Goal: Contribute content: Contribute content

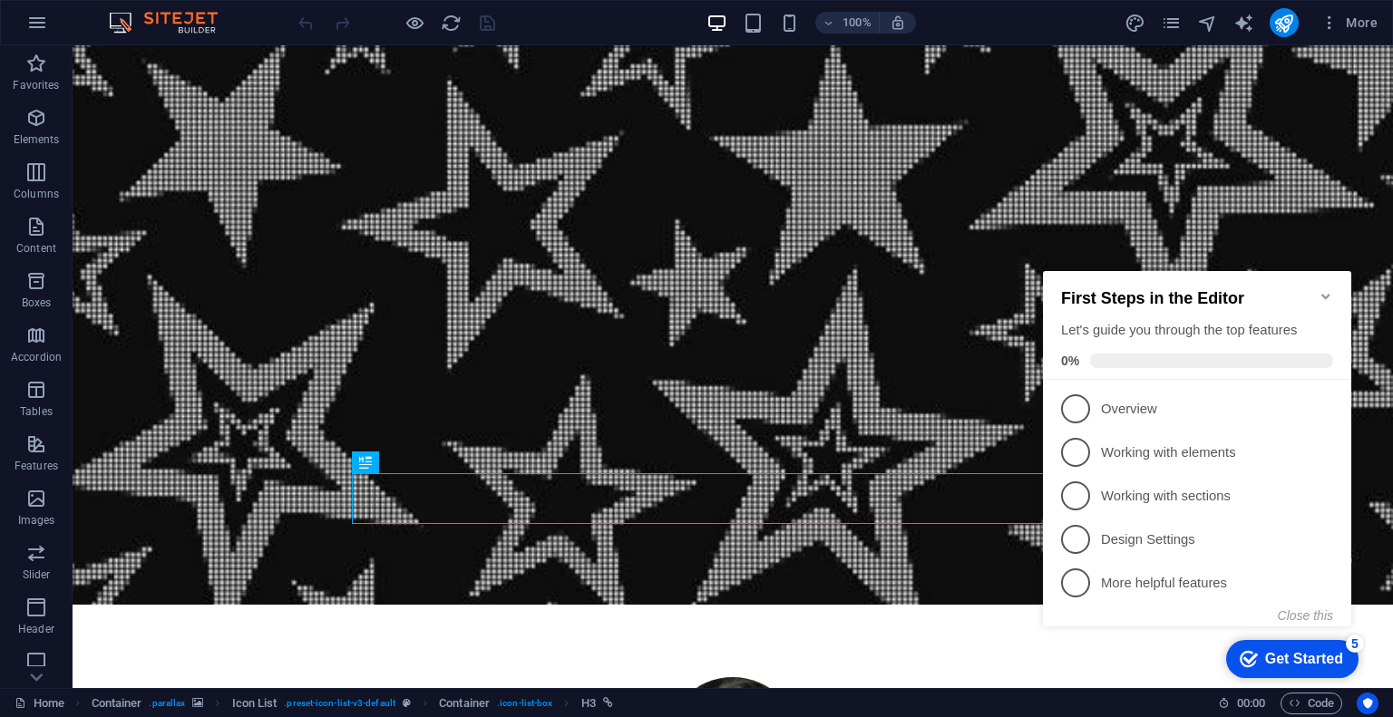
click at [1319, 289] on icon "Minimize checklist" at bounding box center [1325, 296] width 15 height 15
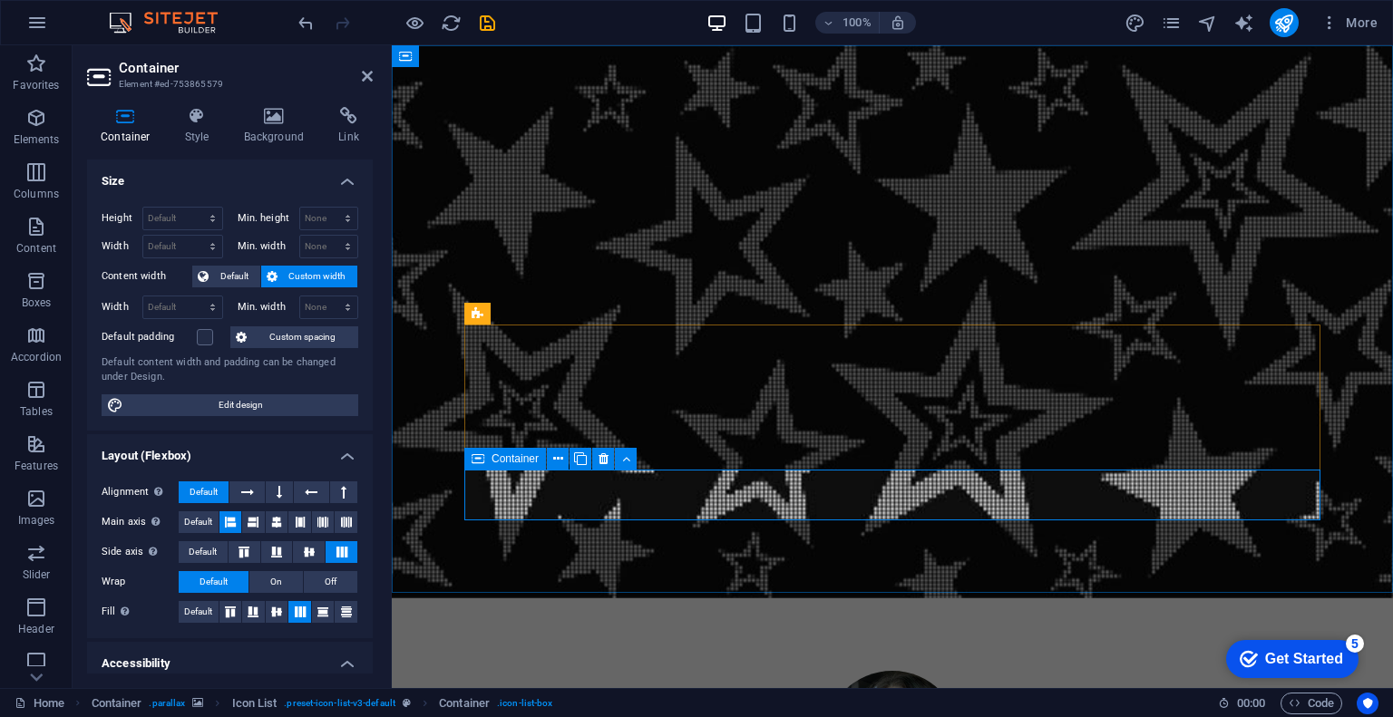
click at [316, 19] on div at bounding box center [396, 22] width 203 height 29
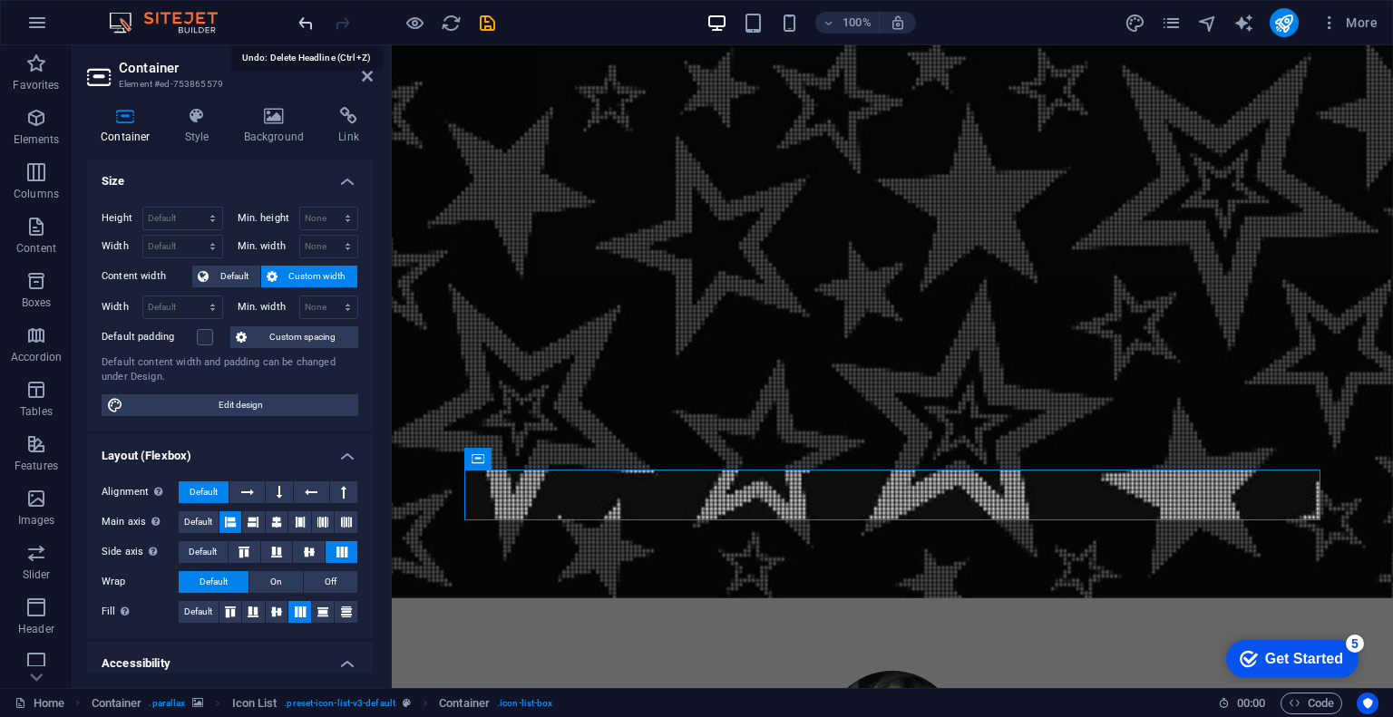
click at [308, 24] on icon "undo" at bounding box center [306, 23] width 21 height 21
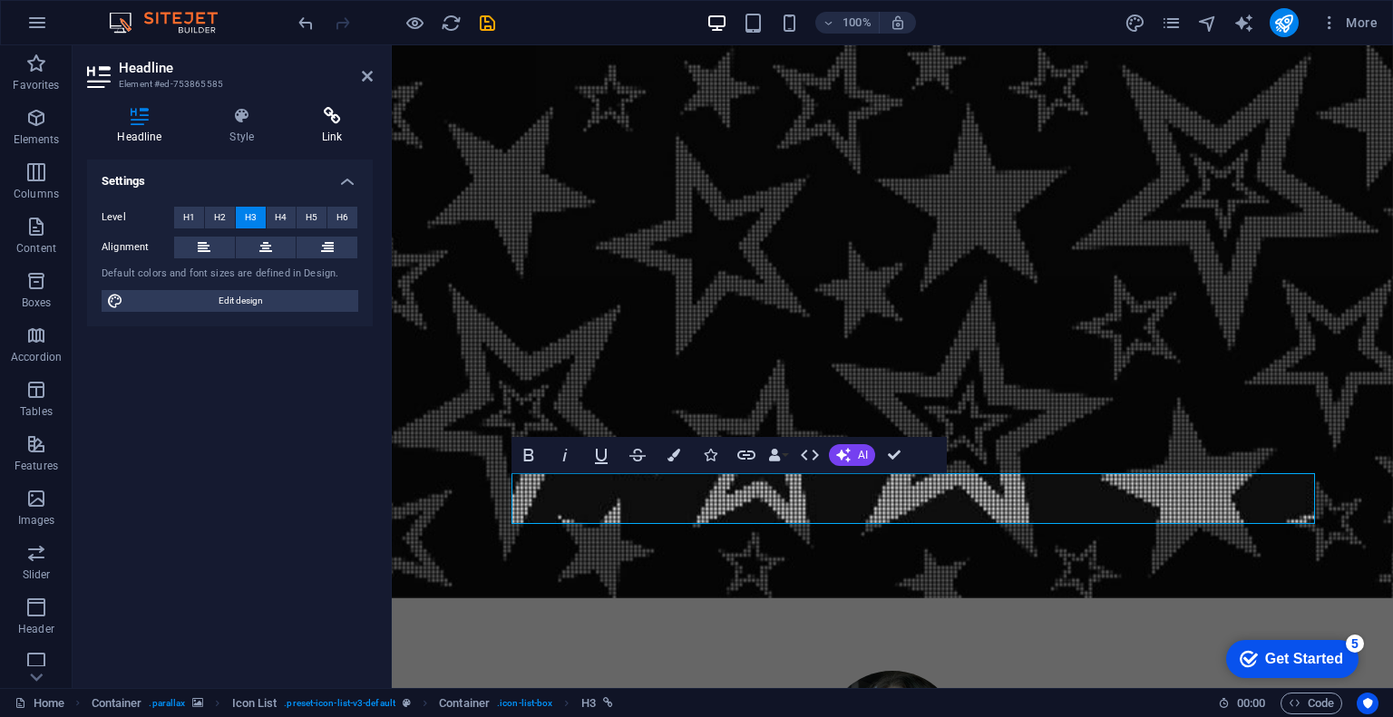
click at [315, 131] on h4 "Link" at bounding box center [332, 126] width 81 height 38
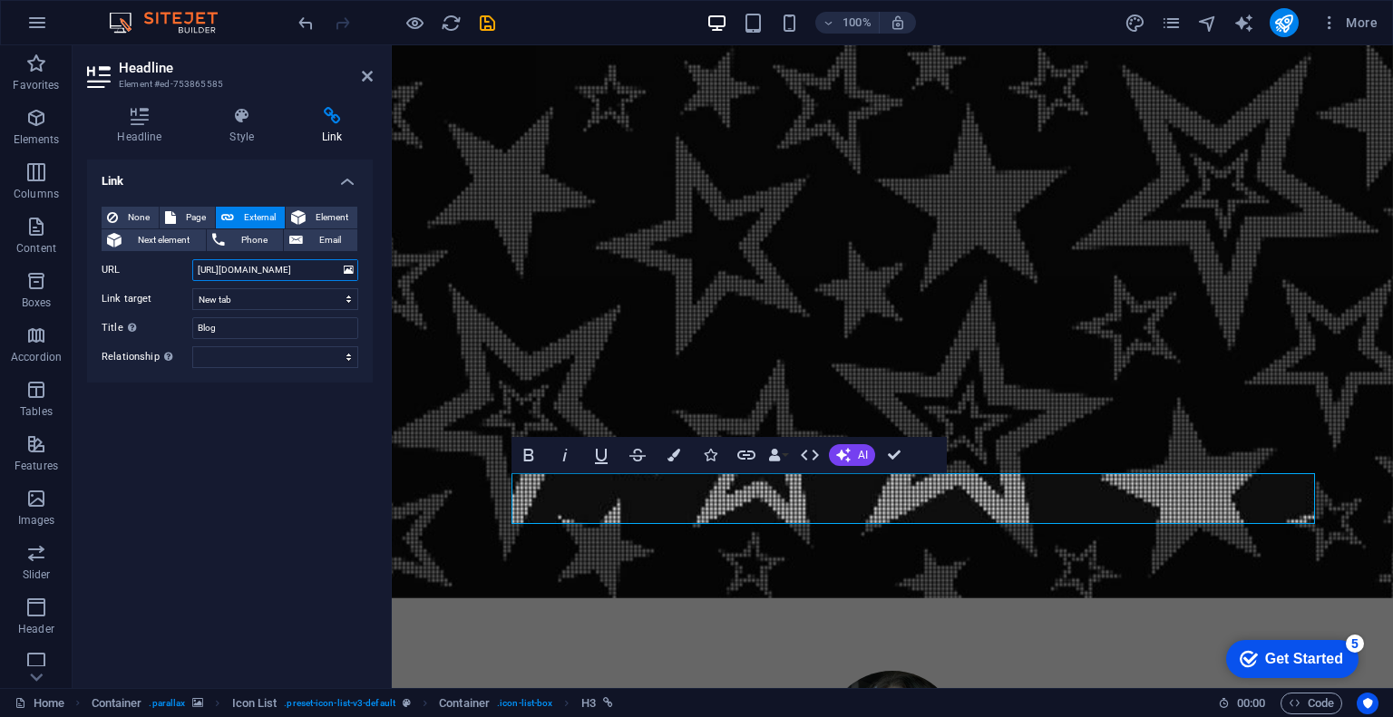
click at [288, 269] on input "[URL][DOMAIN_NAME]" at bounding box center [275, 270] width 166 height 22
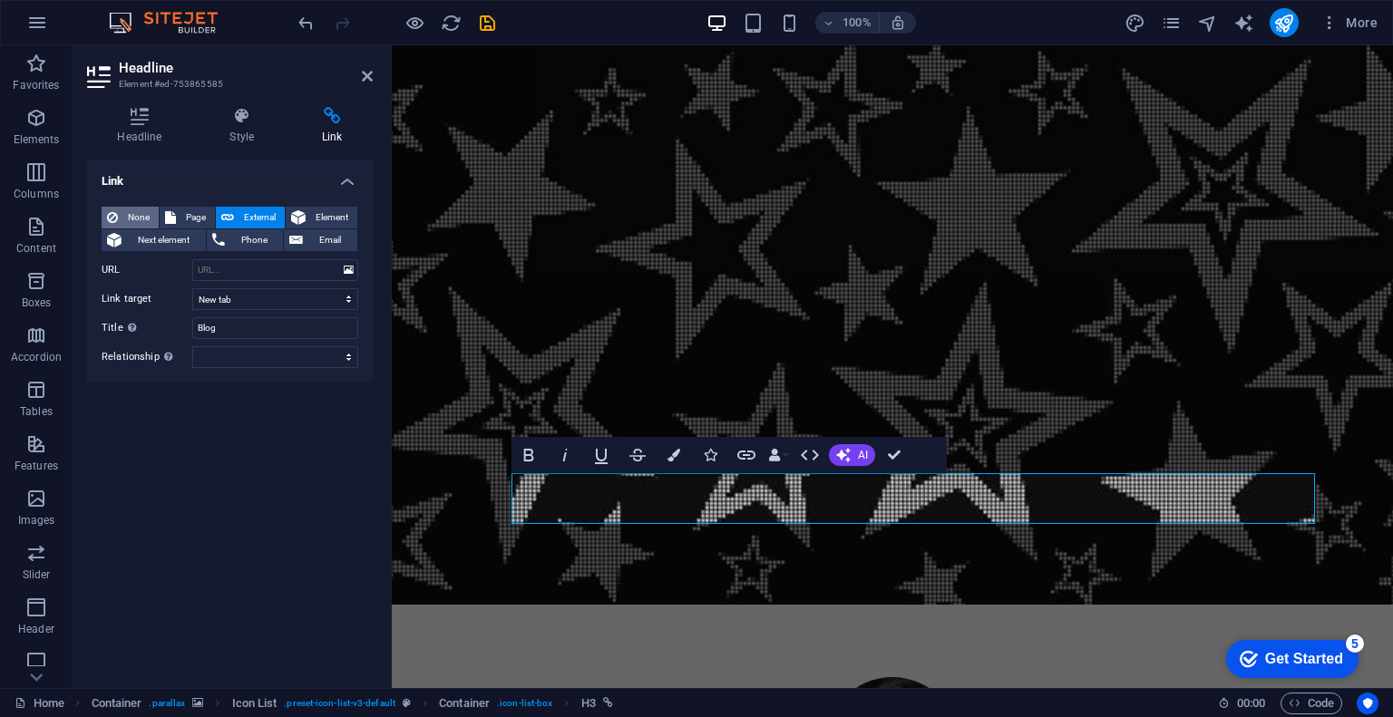
click at [126, 215] on span "None" at bounding box center [138, 218] width 30 height 22
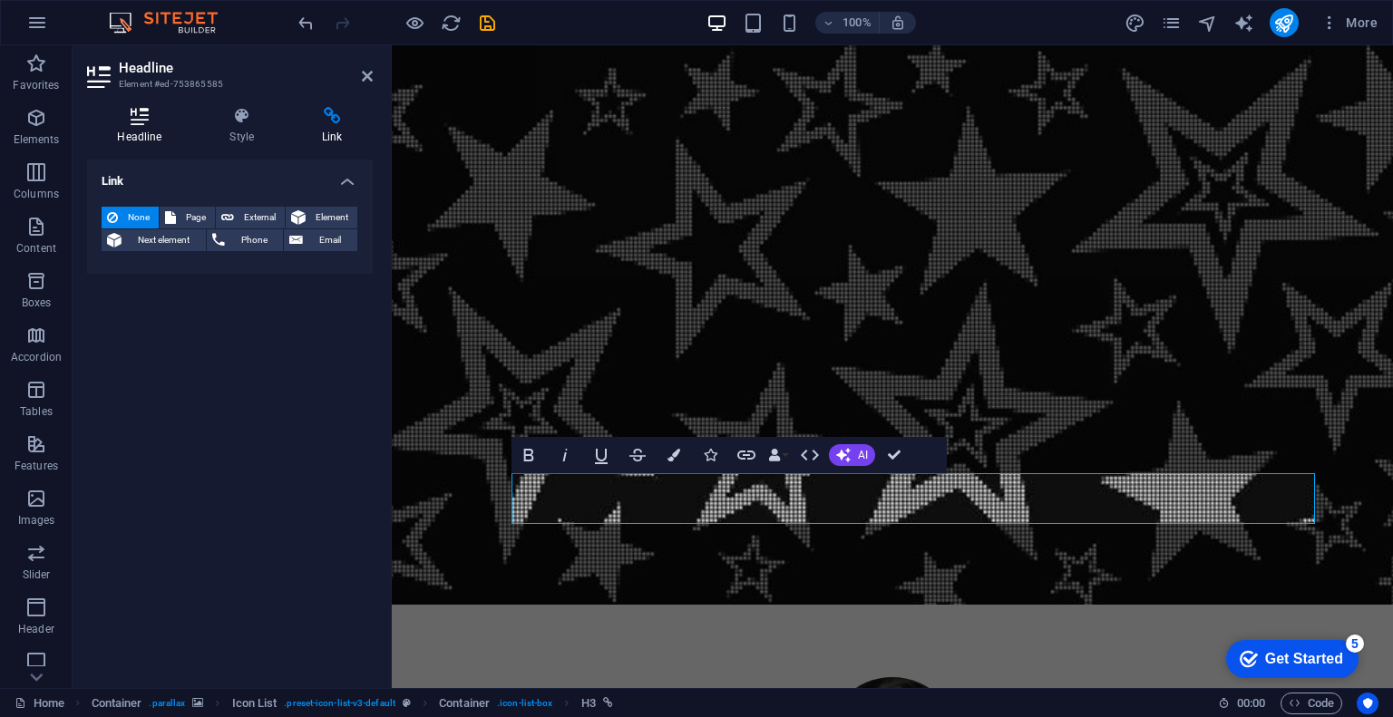
click at [112, 131] on h4 "Headline" at bounding box center [143, 126] width 112 height 38
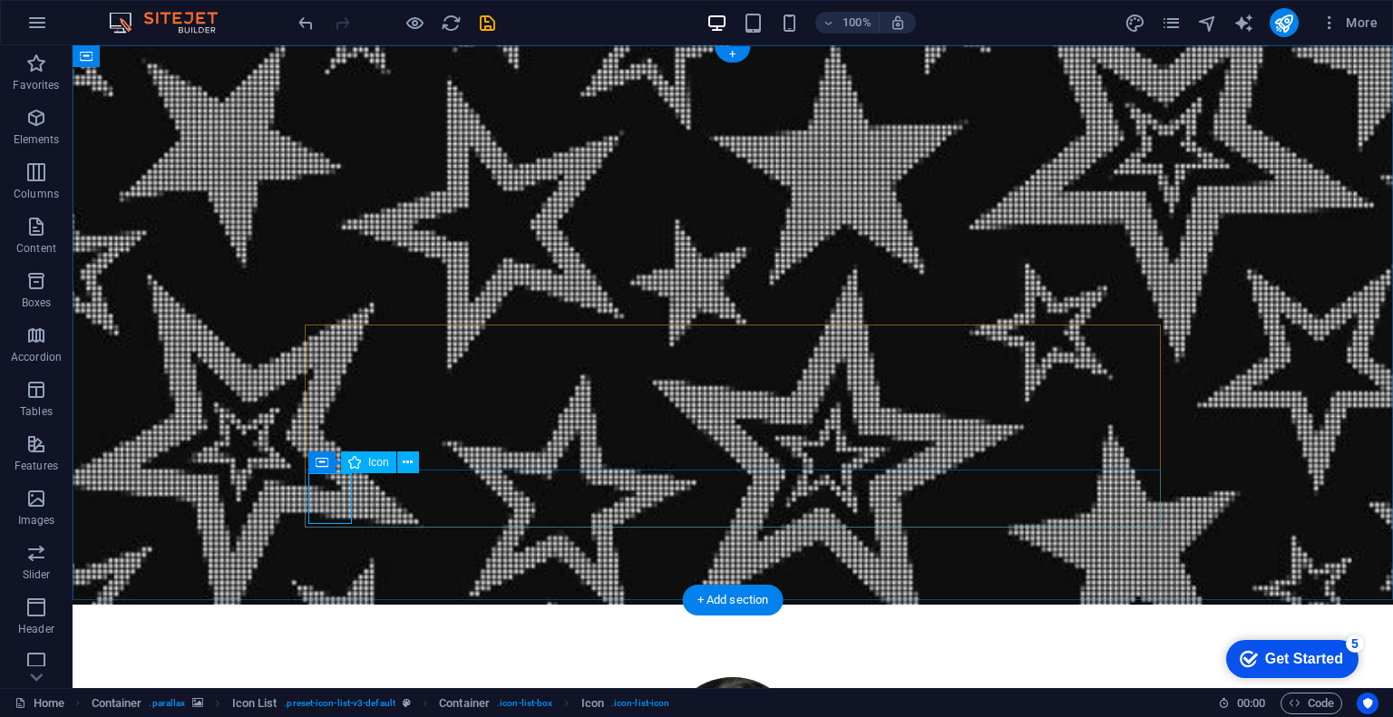
select select "xMidYMid"
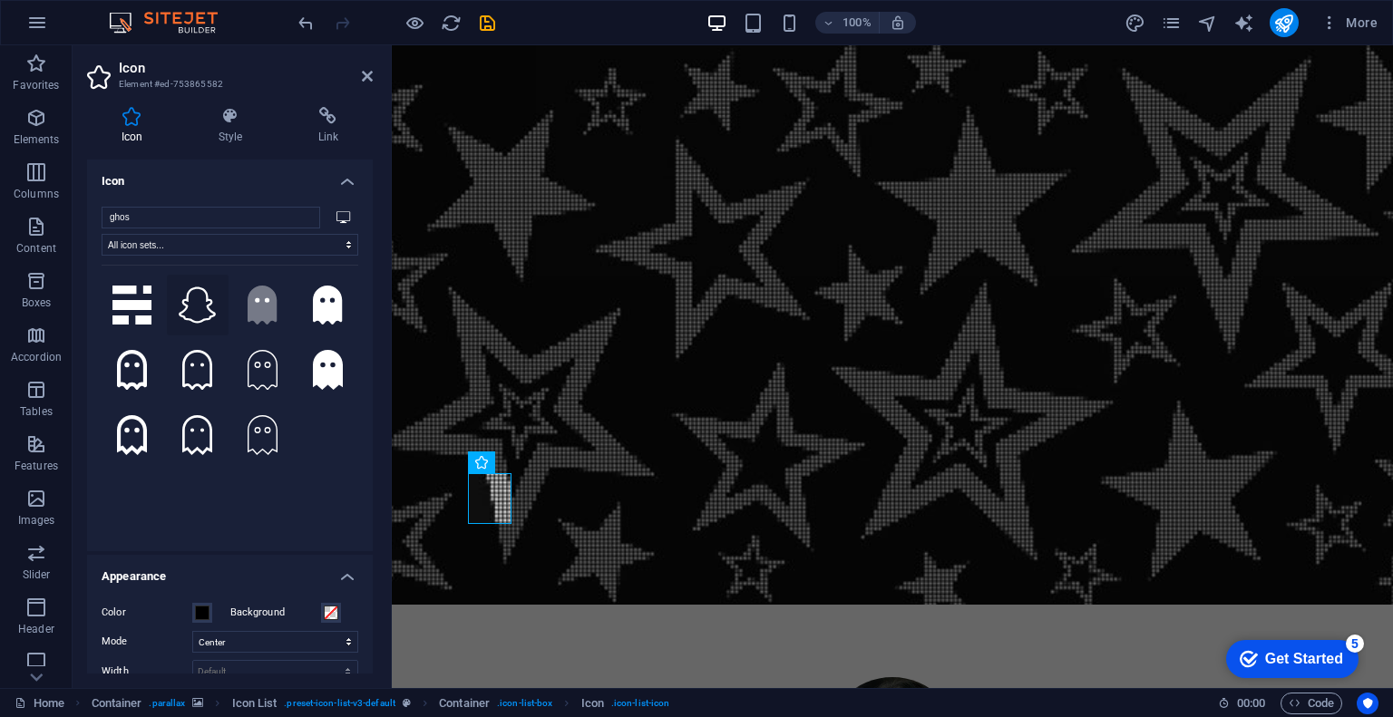
type input "ghos"
click at [199, 307] on icon at bounding box center [198, 306] width 40 height 40
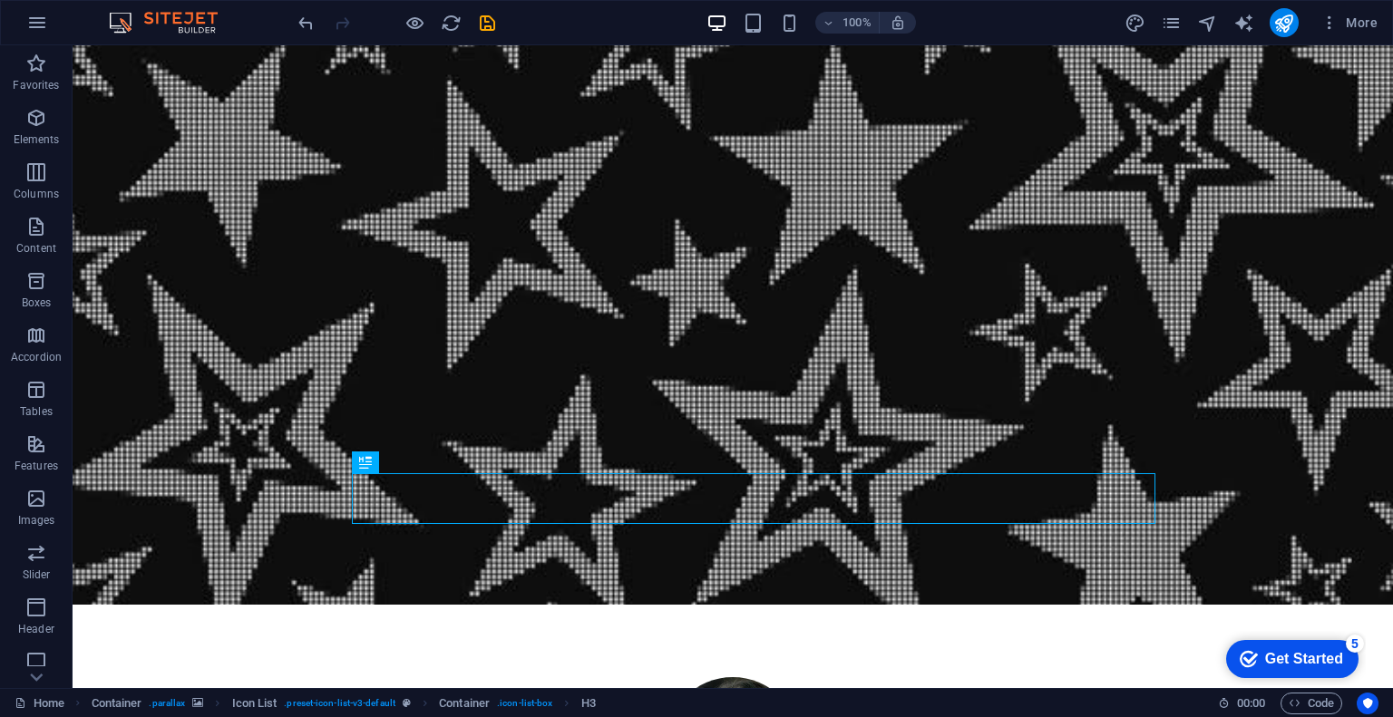
click at [1159, 28] on div "More" at bounding box center [1254, 22] width 260 height 29
click at [1175, 29] on icon "pages" at bounding box center [1170, 23] width 21 height 21
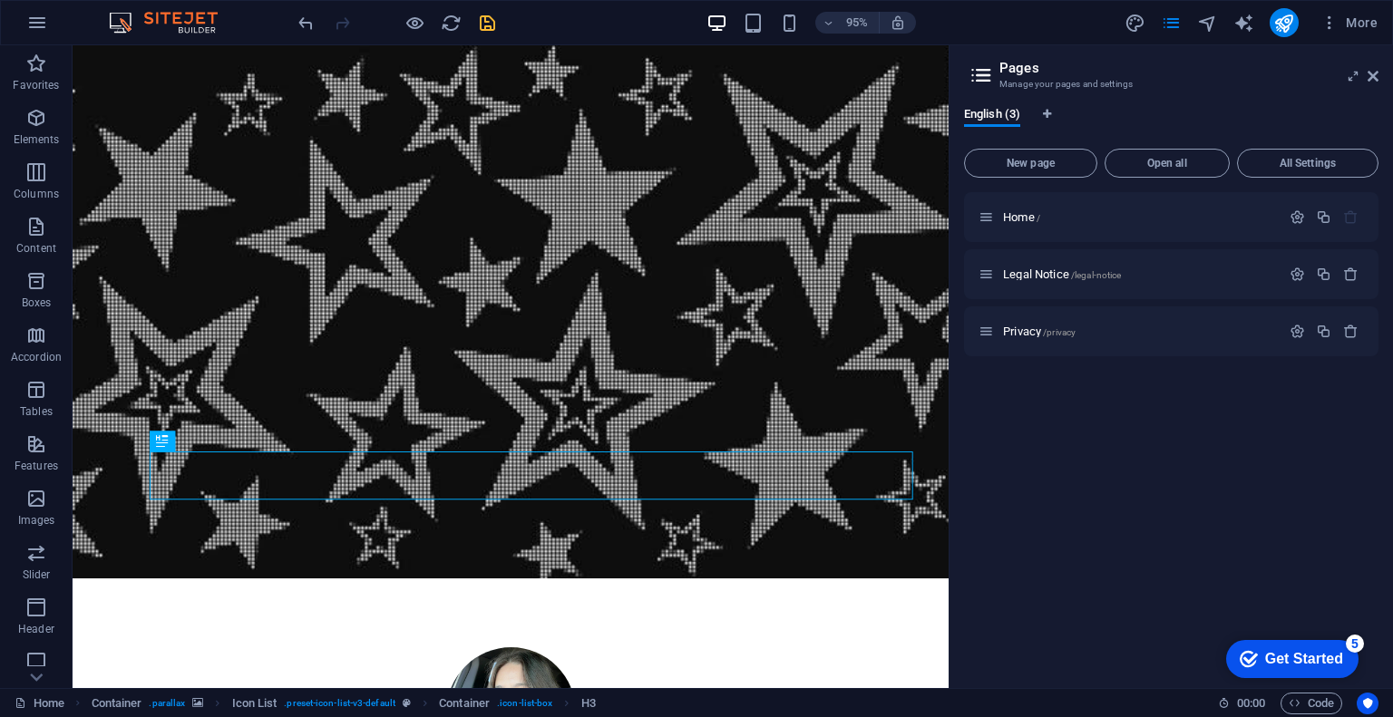
click at [487, 24] on icon "save" at bounding box center [487, 23] width 21 height 21
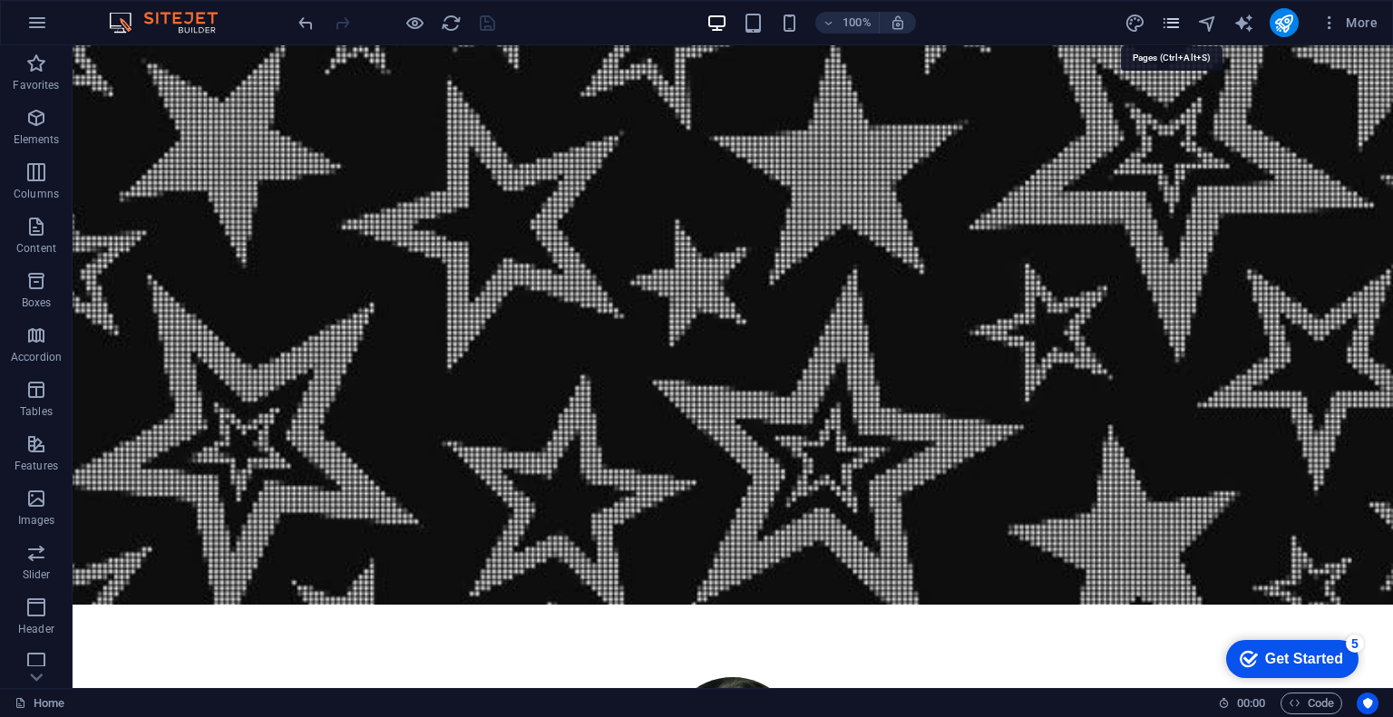
click at [1177, 22] on icon "pages" at bounding box center [1170, 23] width 21 height 21
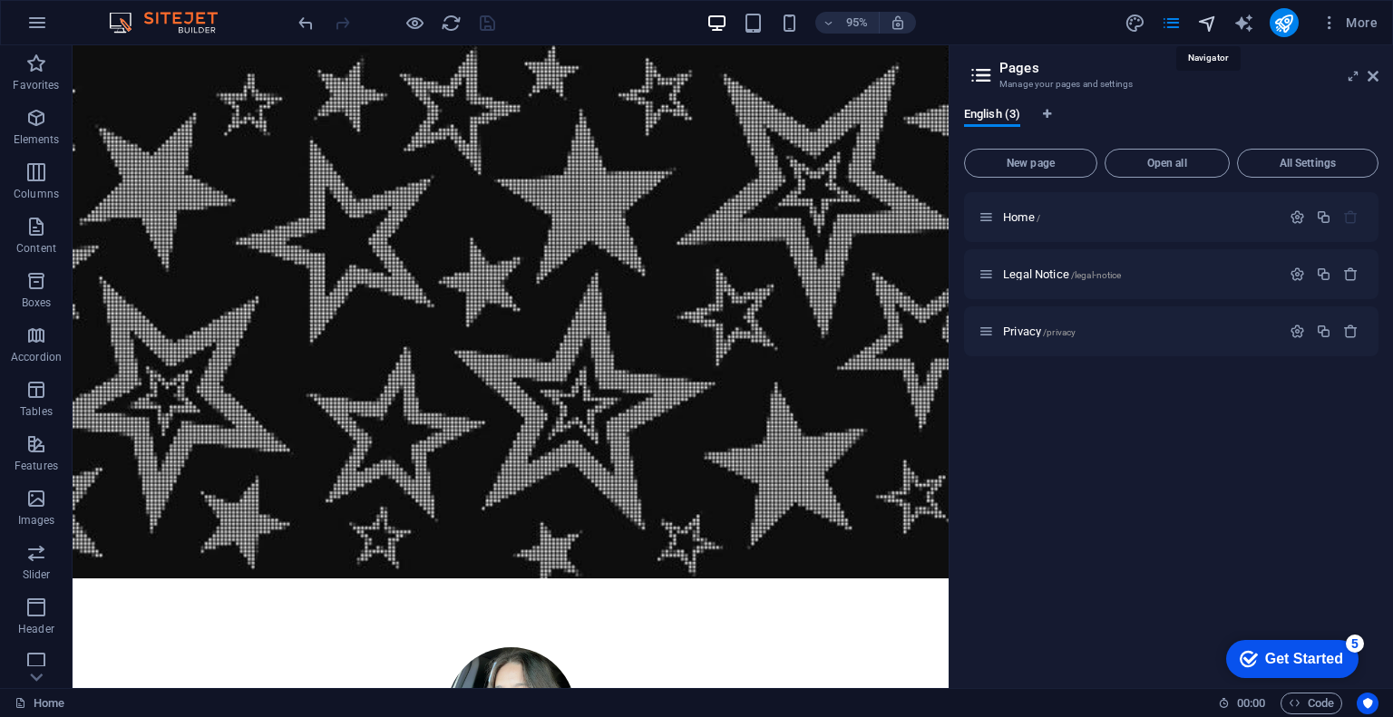
click at [1208, 24] on icon "navigator" at bounding box center [1207, 23] width 21 height 21
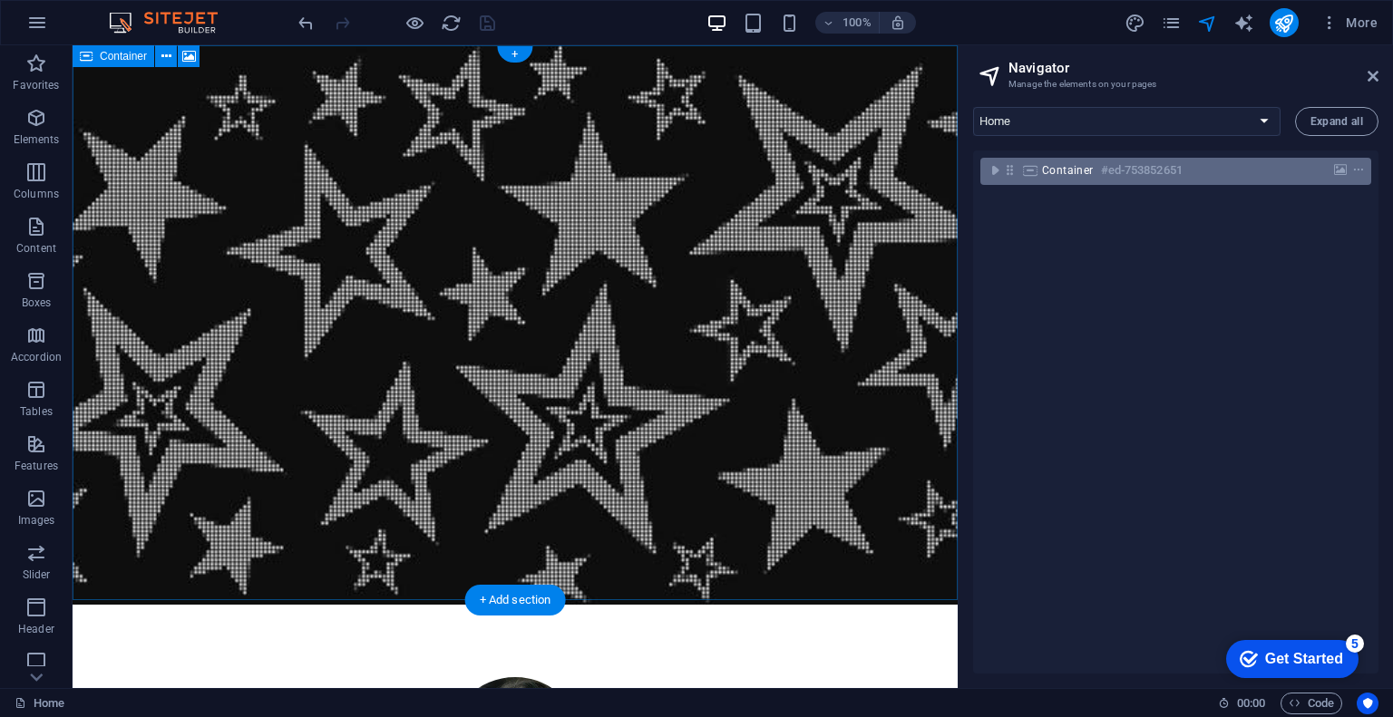
click at [1124, 172] on h6 "#ed-753852651" at bounding box center [1142, 171] width 82 height 22
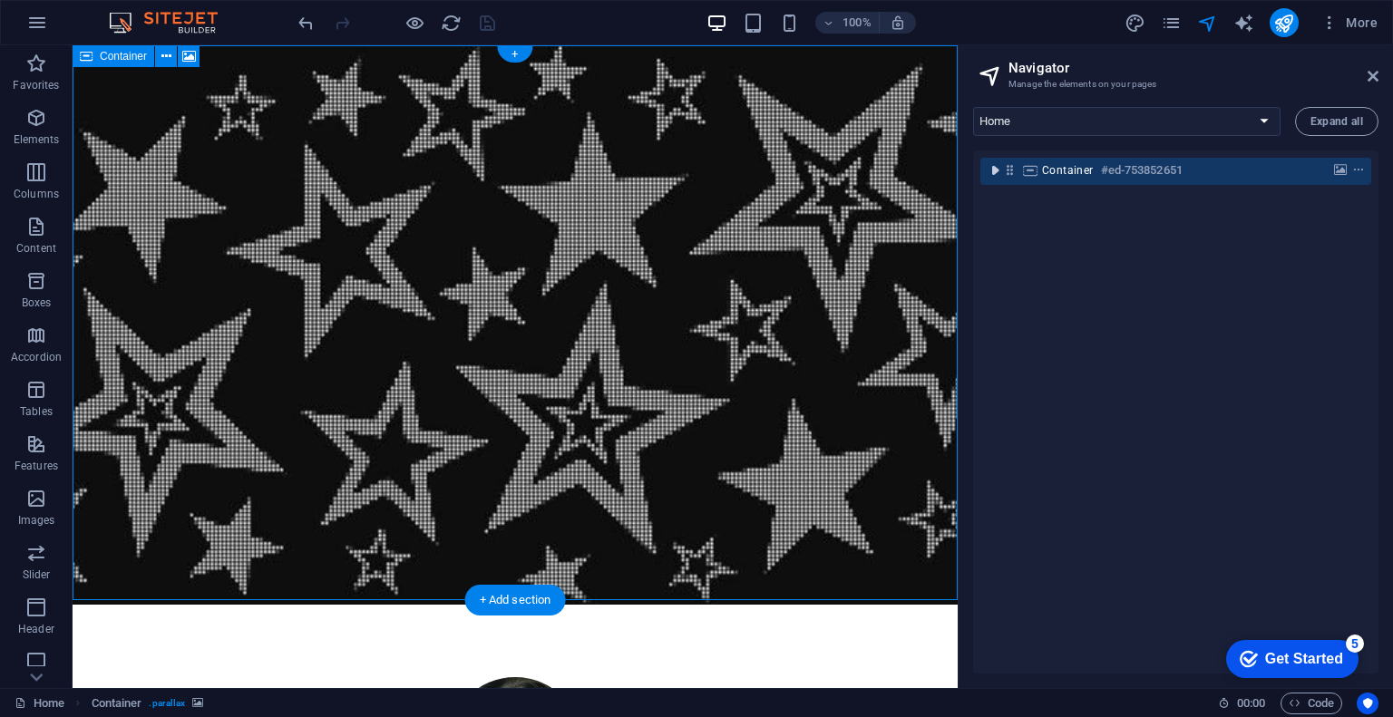
click at [985, 172] on icon "toggle-expand" at bounding box center [994, 170] width 18 height 18
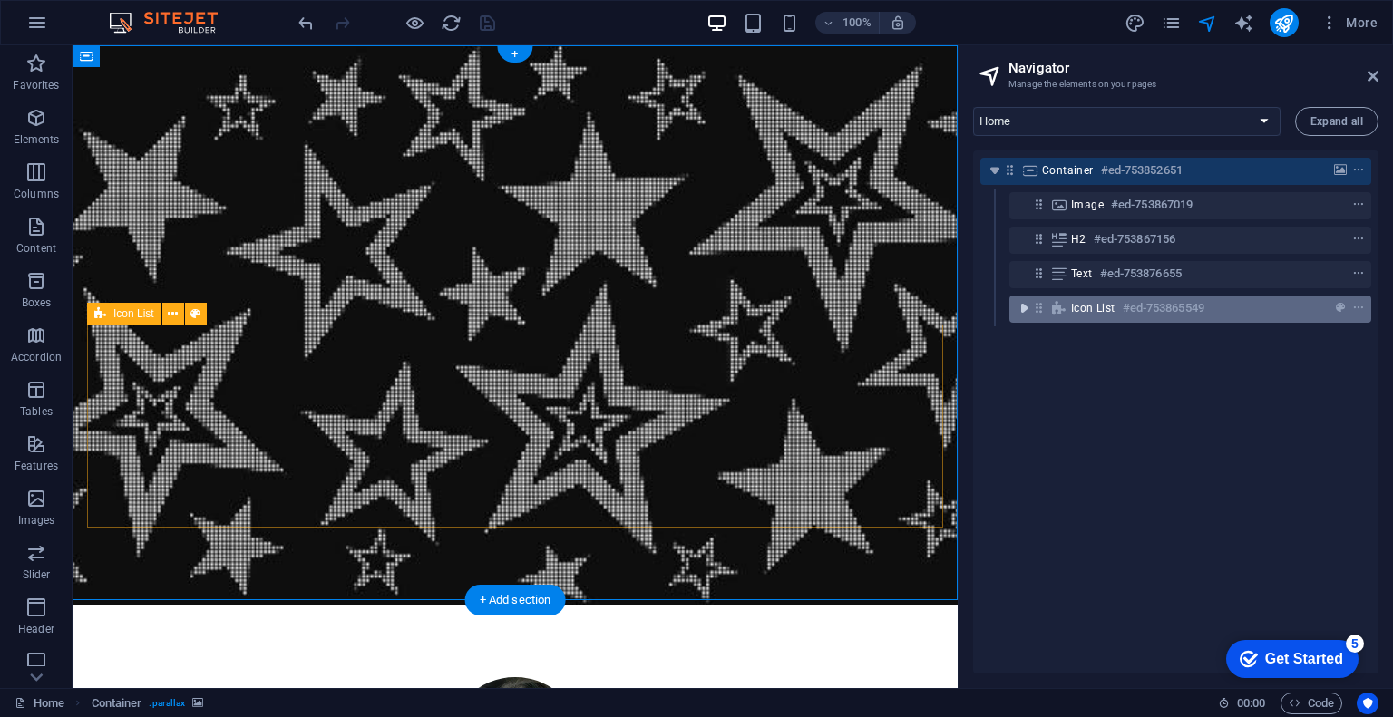
click at [1020, 309] on icon "toggle-expand" at bounding box center [1023, 308] width 18 height 18
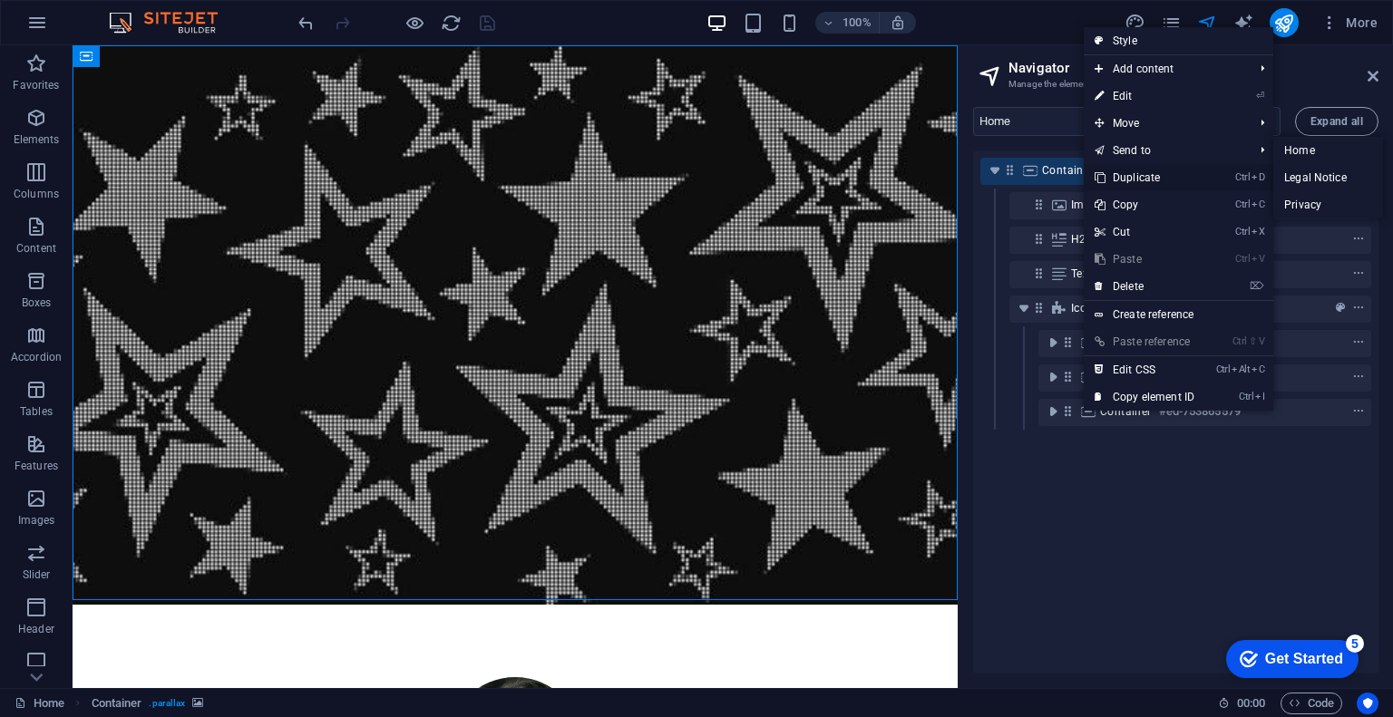
click at [1133, 168] on link "Ctrl D Duplicate" at bounding box center [1143, 177] width 121 height 27
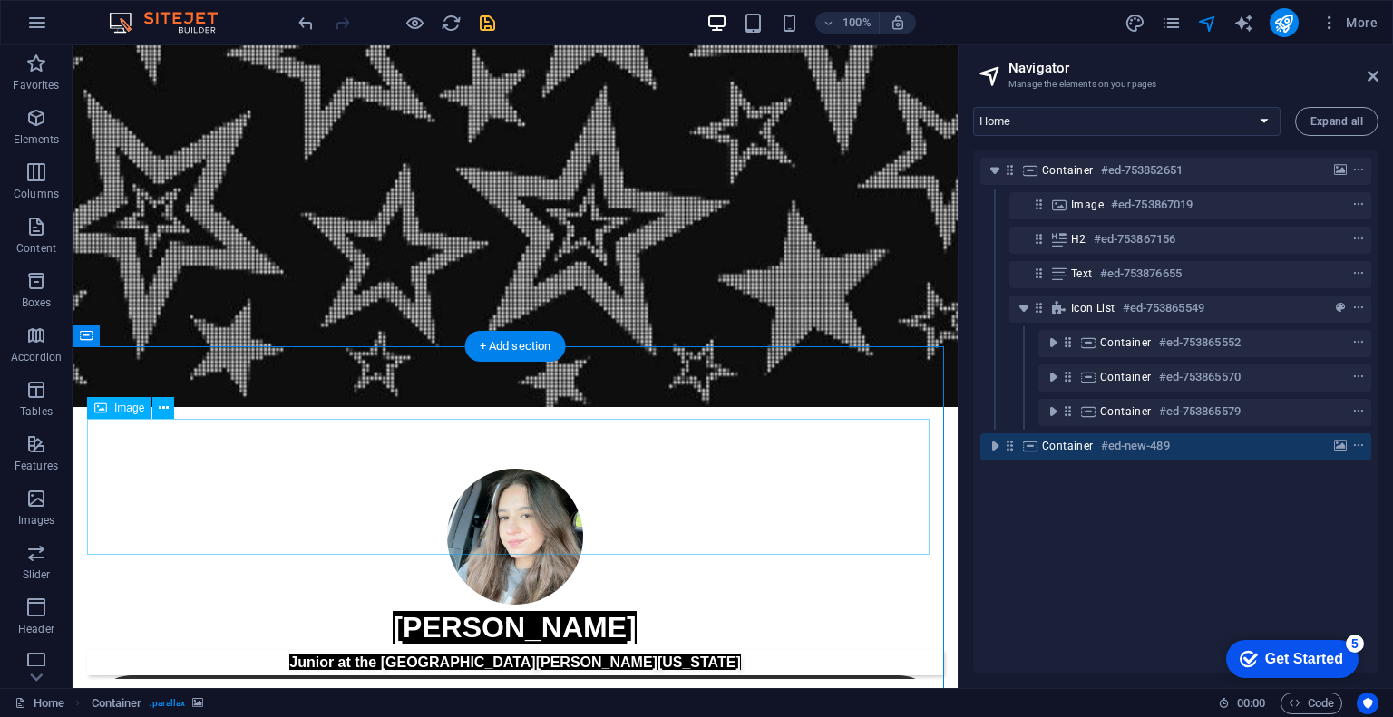
scroll to position [254, 0]
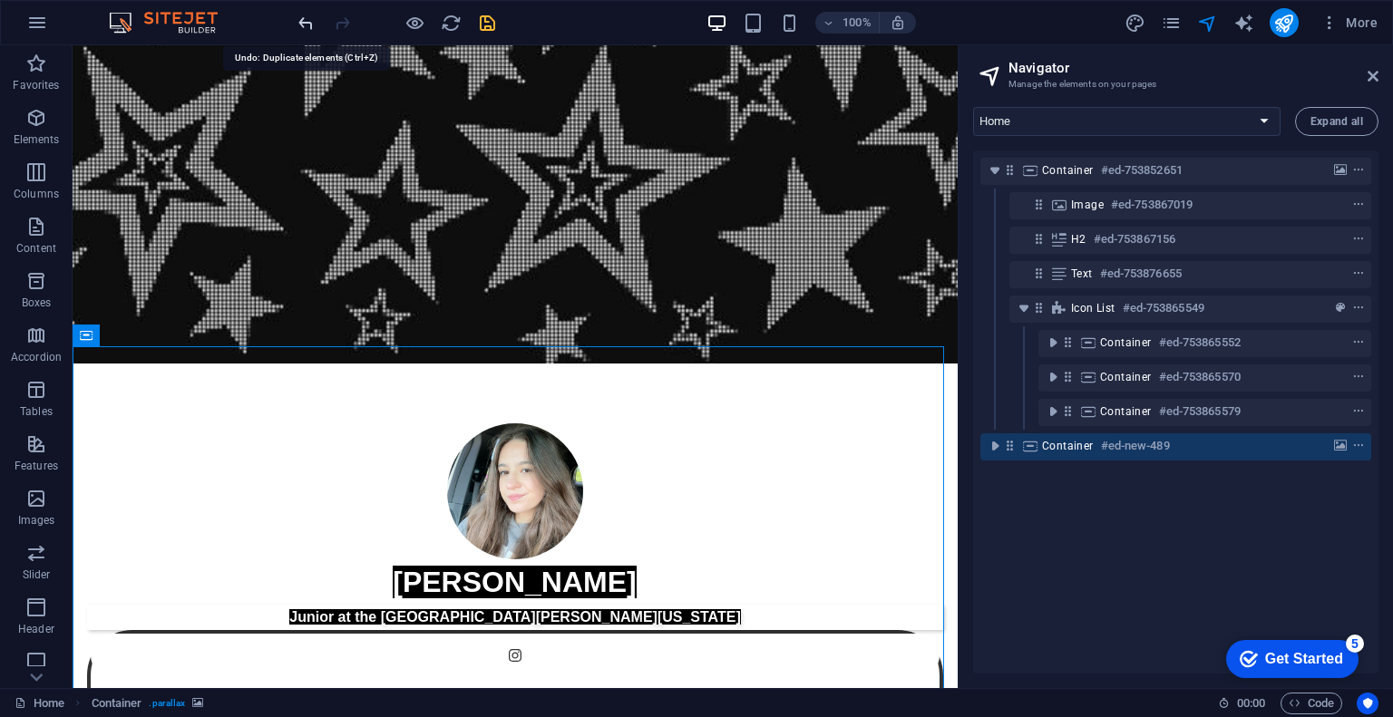
click at [306, 15] on icon "undo" at bounding box center [306, 23] width 21 height 21
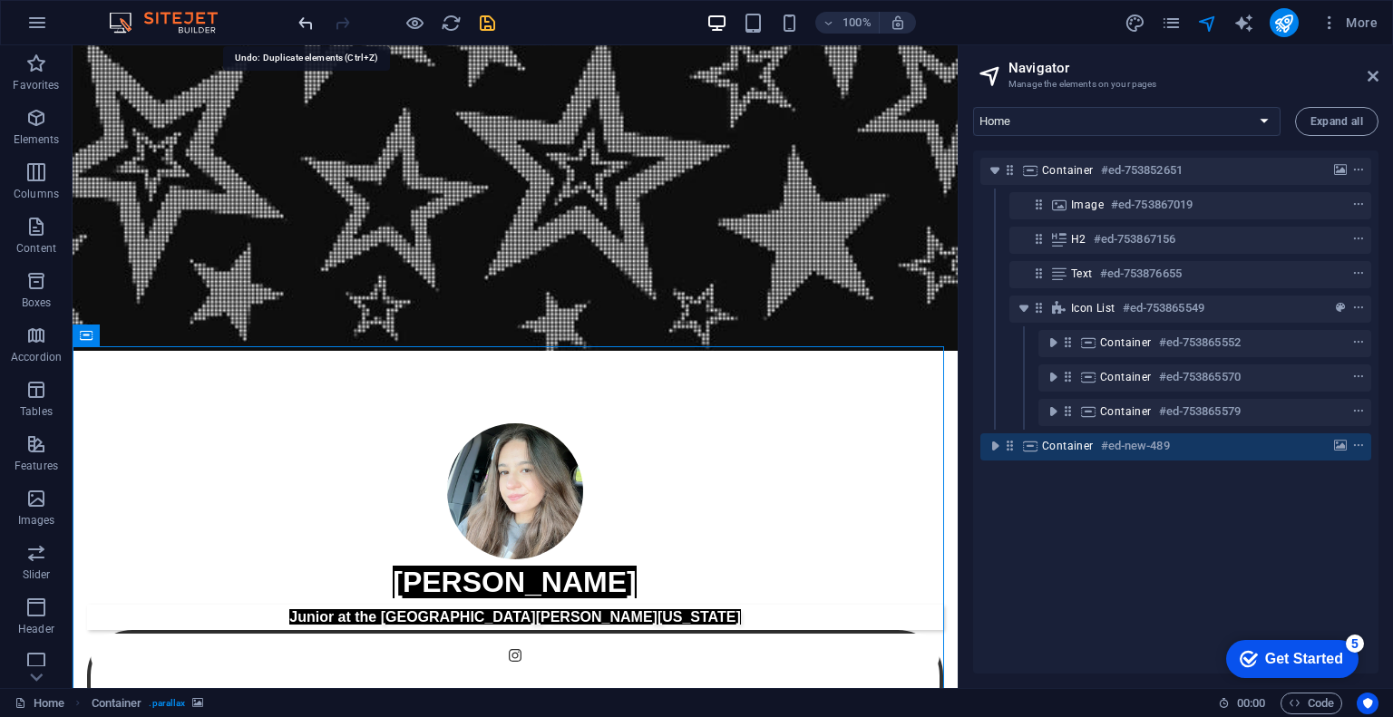
scroll to position [0, 0]
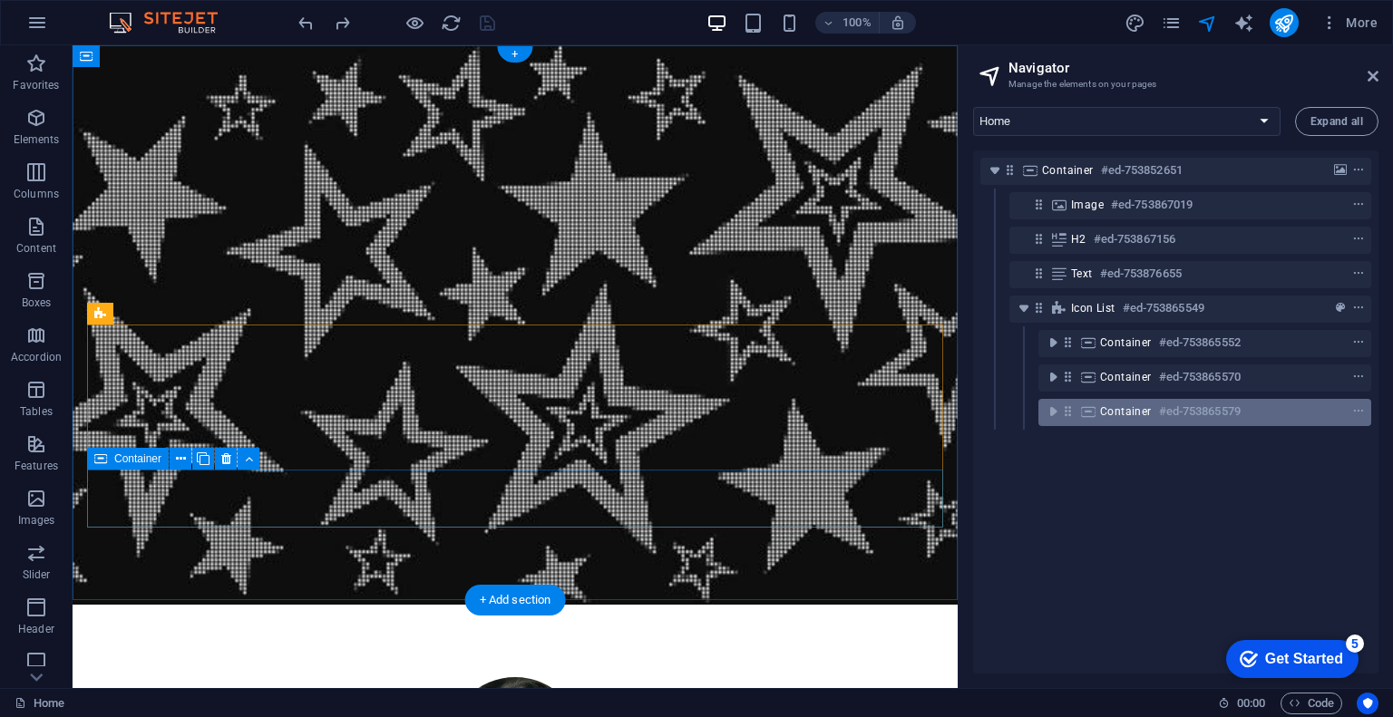
click at [1105, 404] on span "Container" at bounding box center [1126, 411] width 52 height 15
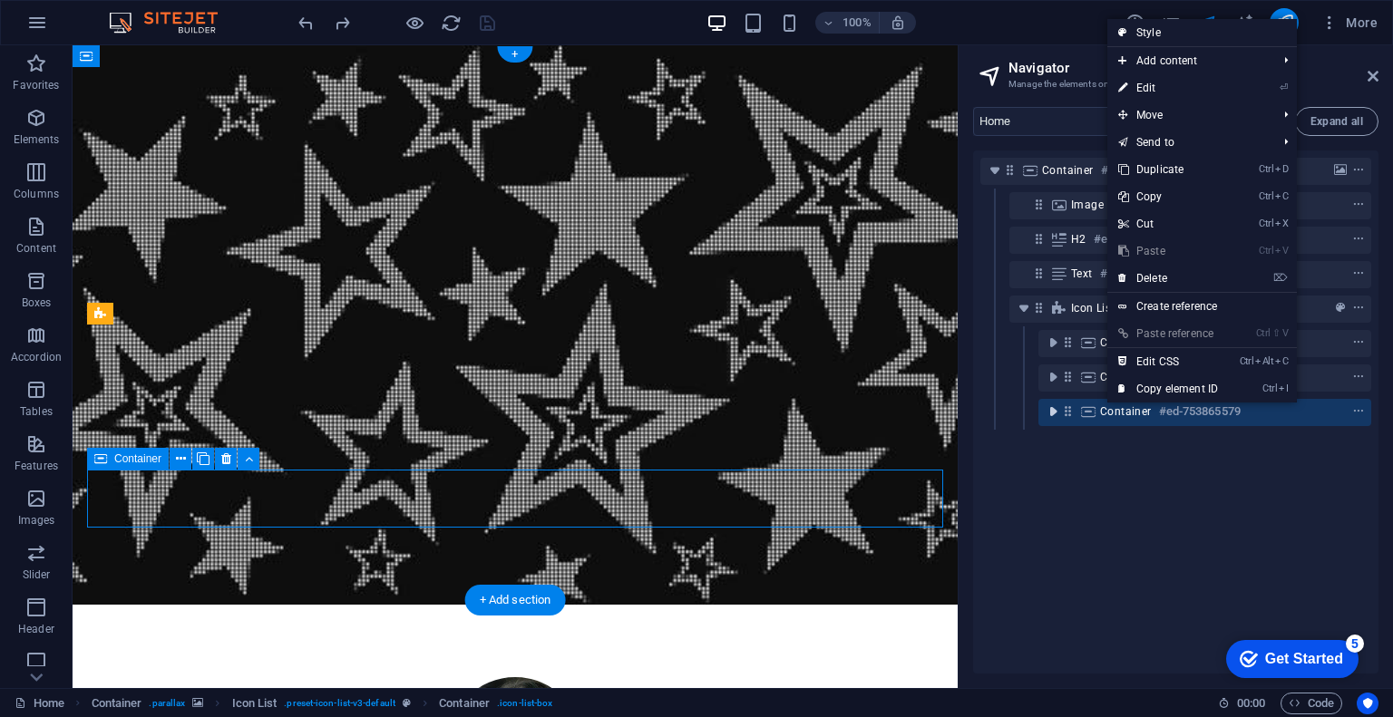
click at [1053, 413] on icon "toggle-expand" at bounding box center [1053, 412] width 18 height 18
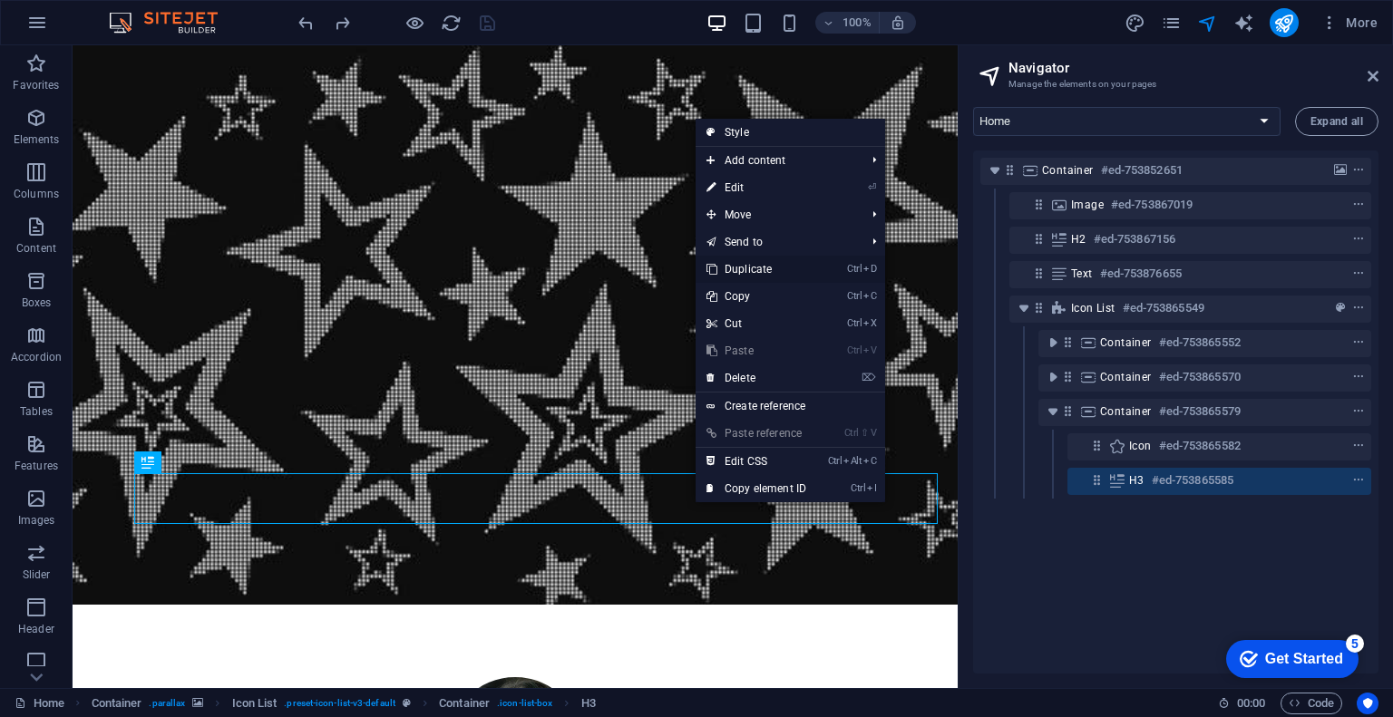
click at [790, 271] on link "Ctrl D Duplicate" at bounding box center [755, 269] width 121 height 27
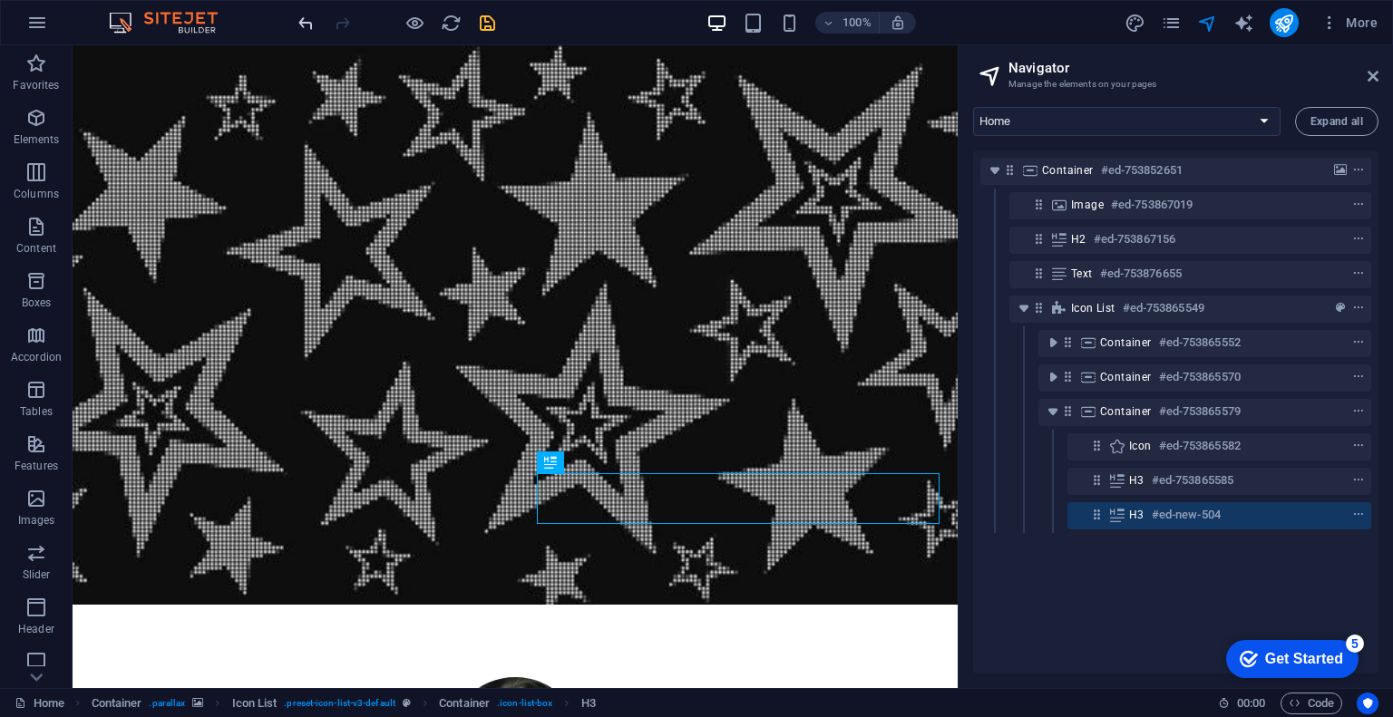
click at [307, 25] on icon "undo" at bounding box center [306, 23] width 21 height 21
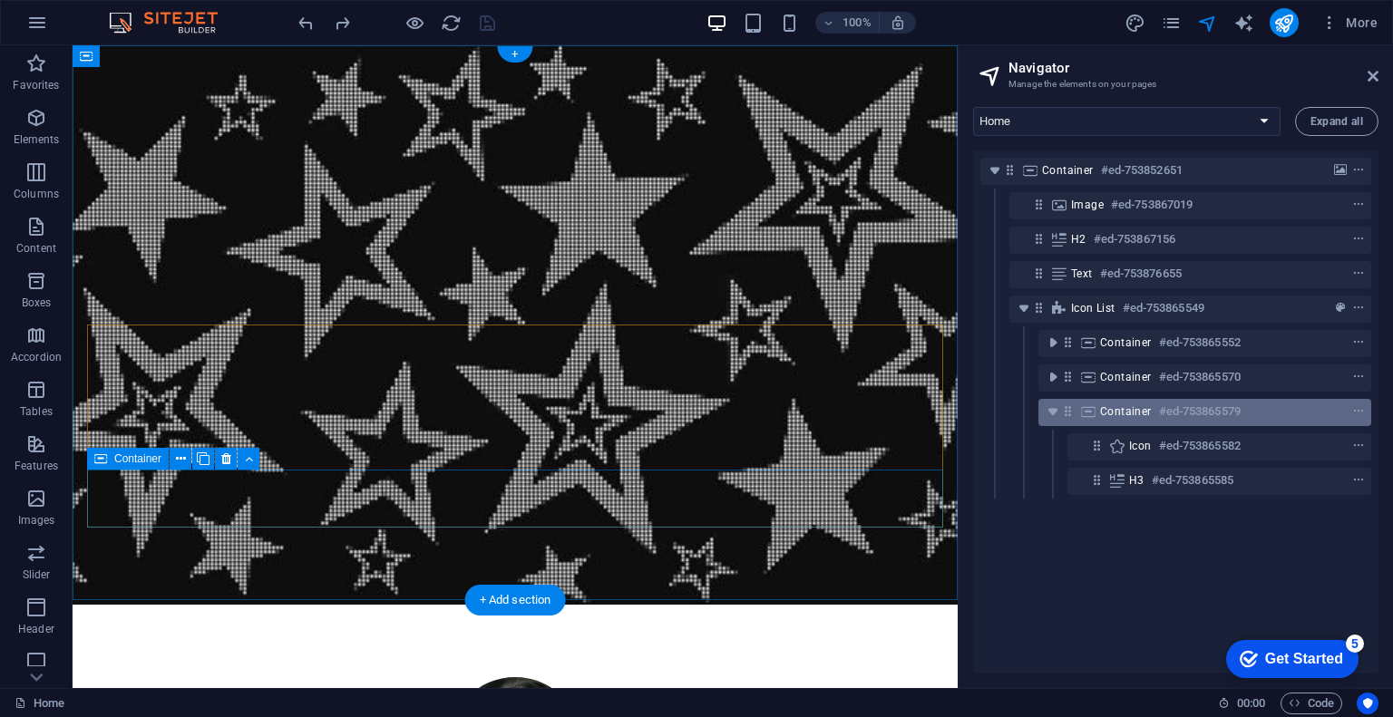
click at [1173, 407] on h6 "#ed-753865579" at bounding box center [1200, 412] width 82 height 22
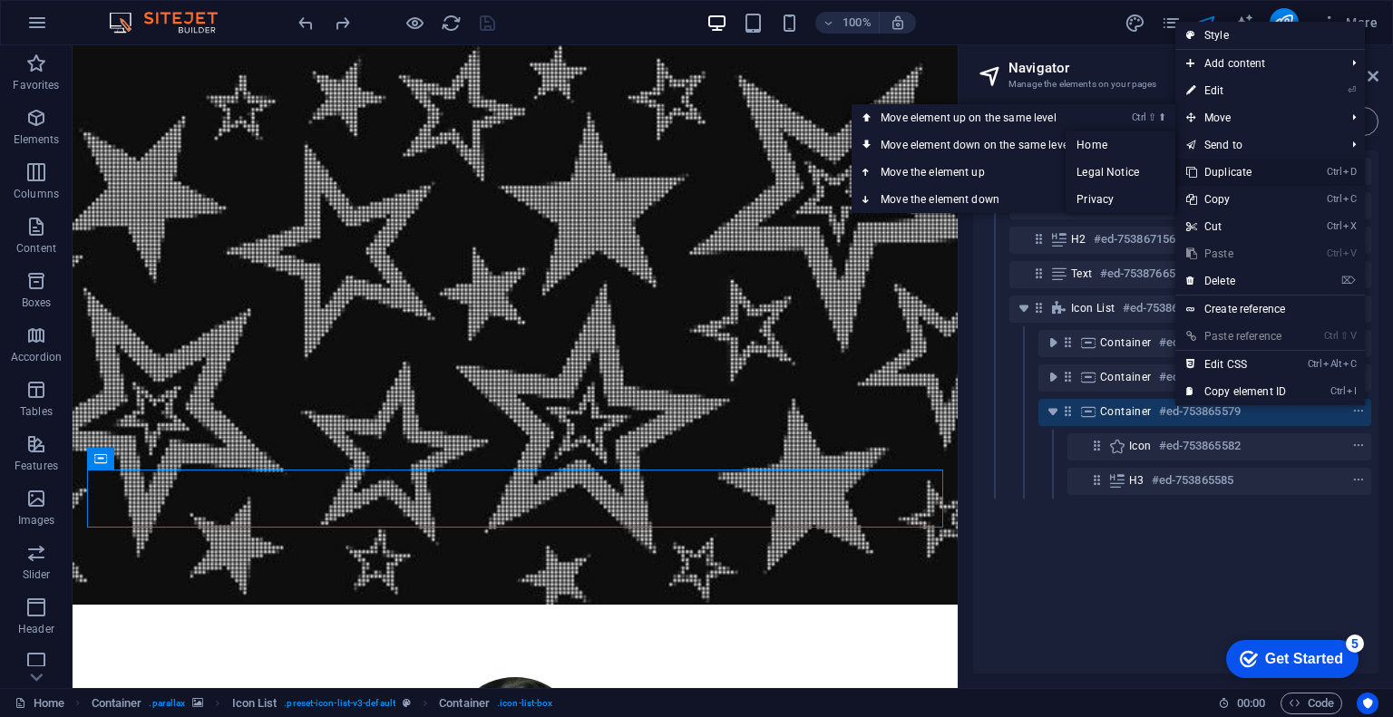
click at [1237, 175] on link "Ctrl D Duplicate" at bounding box center [1235, 172] width 121 height 27
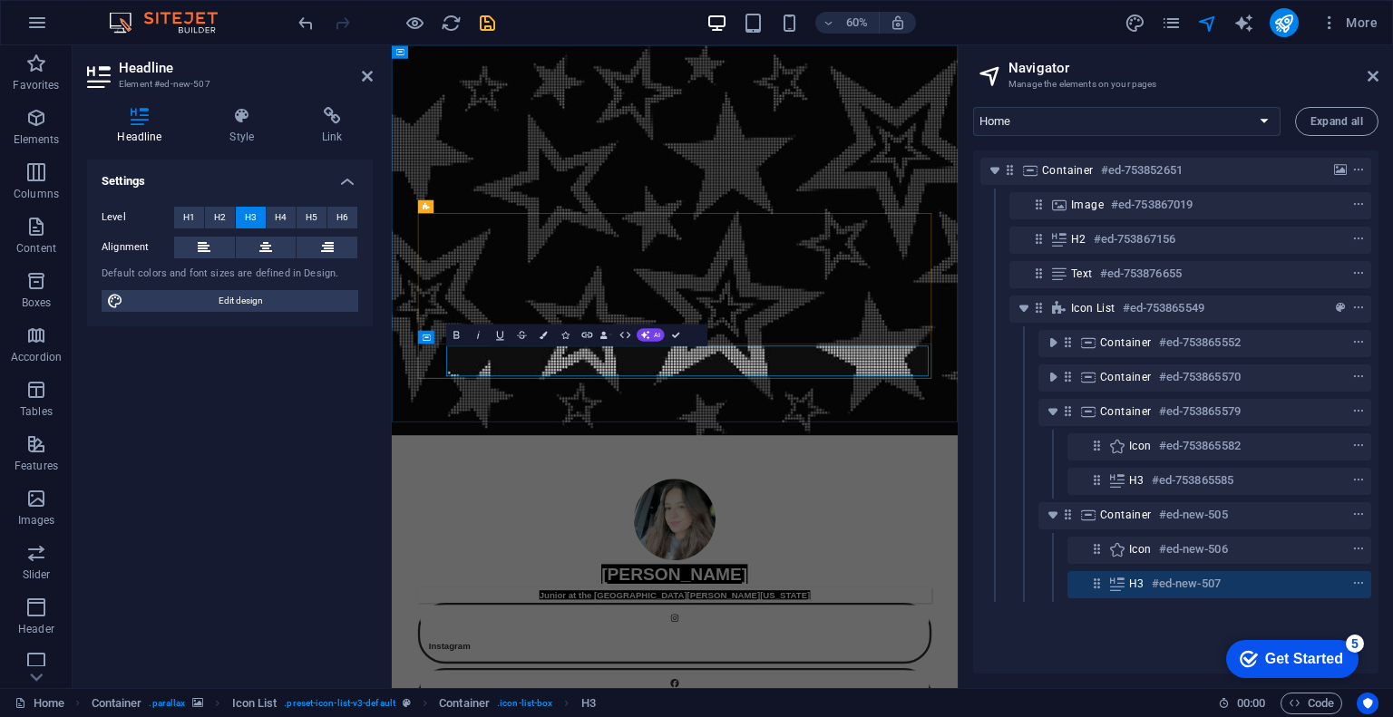
click at [1194, 17] on div "More" at bounding box center [1254, 22] width 260 height 29
click at [1208, 21] on icon "navigator" at bounding box center [1207, 23] width 21 height 21
click at [1372, 83] on icon at bounding box center [1372, 76] width 11 height 15
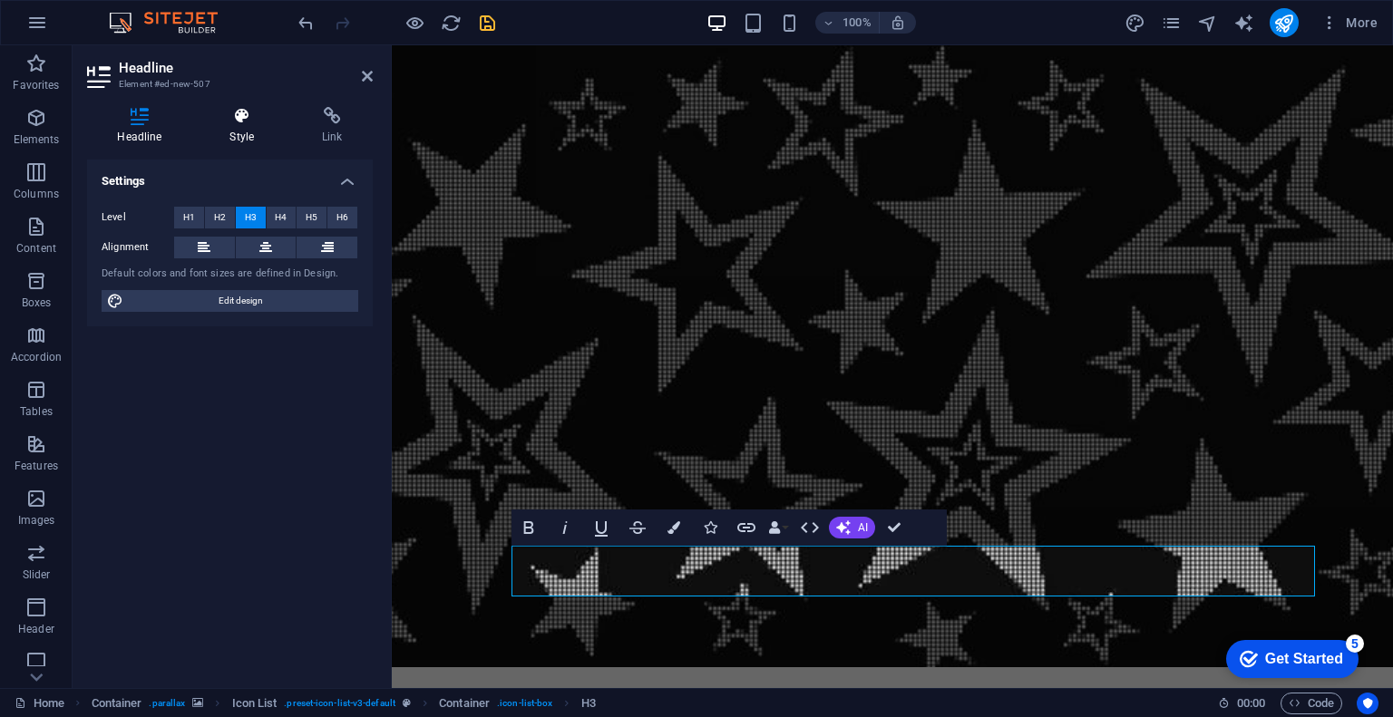
click at [240, 133] on h4 "Style" at bounding box center [245, 126] width 92 height 38
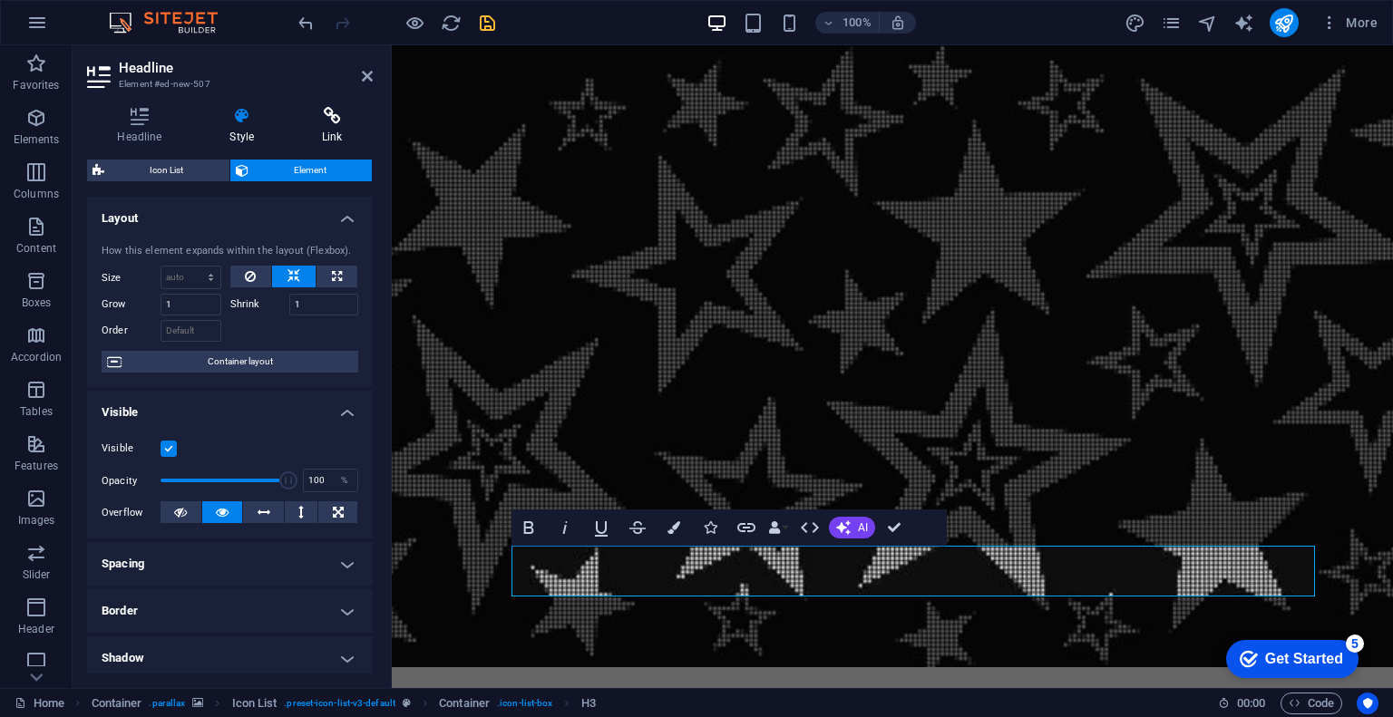
click at [321, 130] on h4 "Link" at bounding box center [332, 126] width 81 height 38
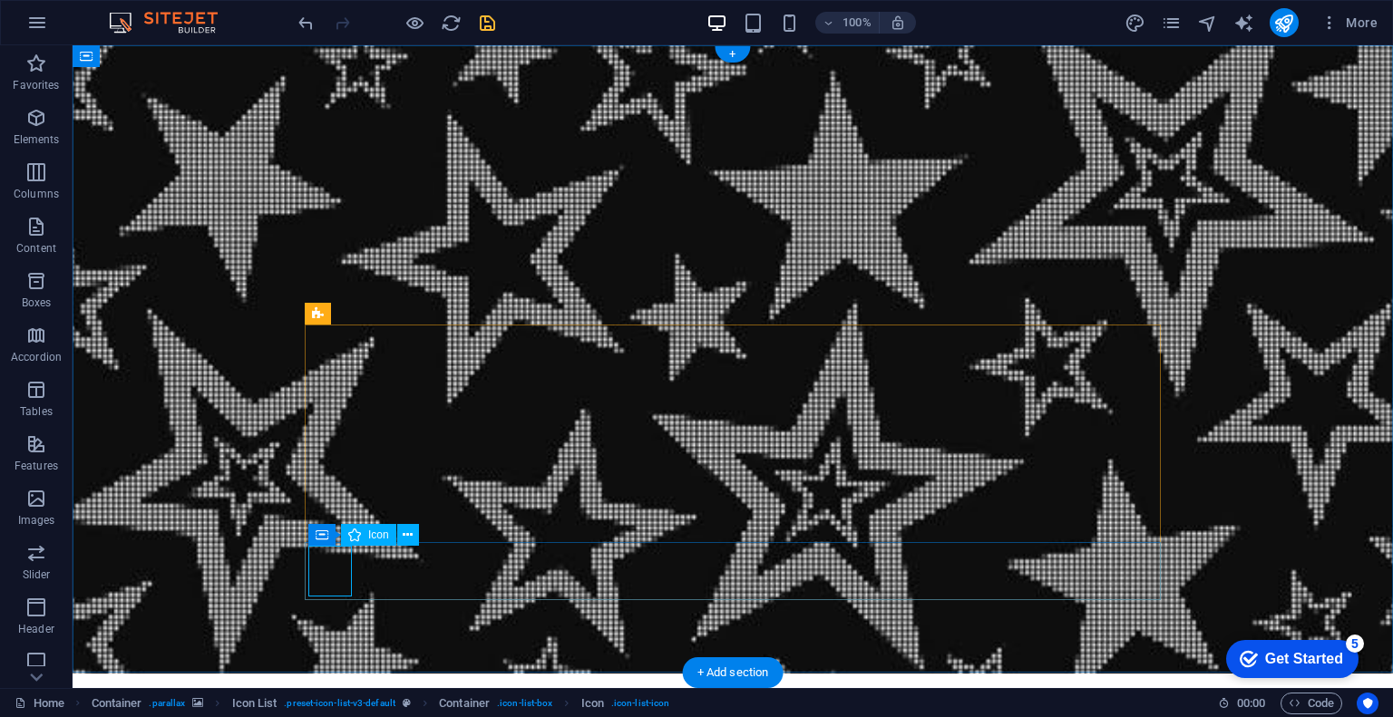
select select "xMidYMid"
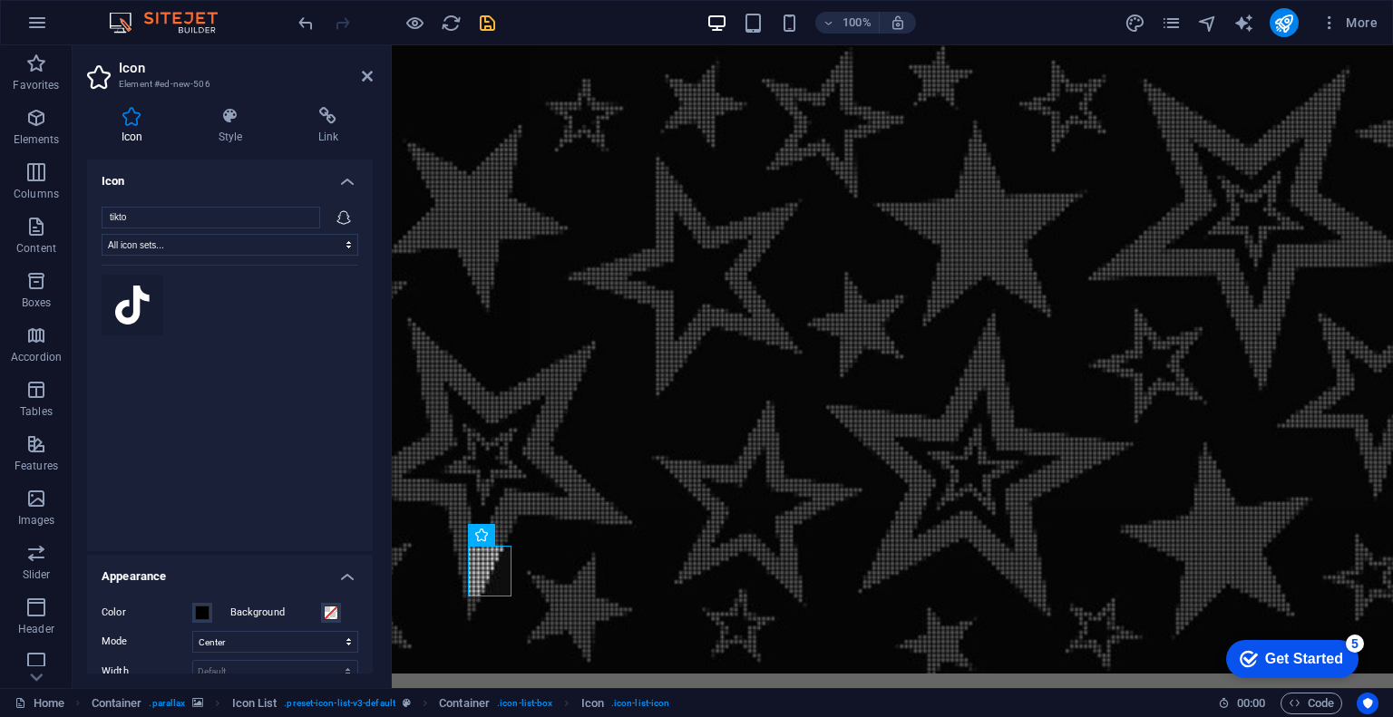
type input "tikto"
click at [134, 297] on icon at bounding box center [132, 306] width 34 height 40
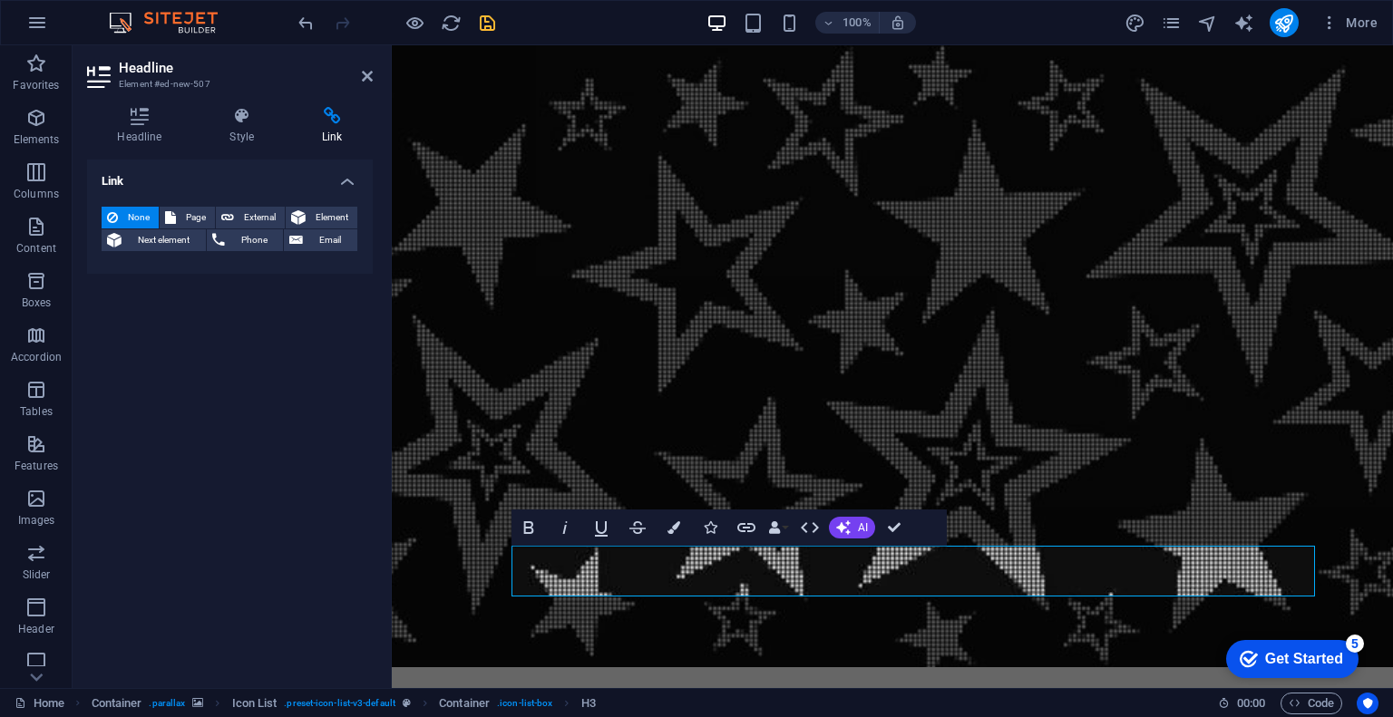
click at [322, 131] on h4 "Link" at bounding box center [332, 126] width 81 height 38
click at [267, 208] on span "External" at bounding box center [259, 218] width 40 height 22
select select "blank"
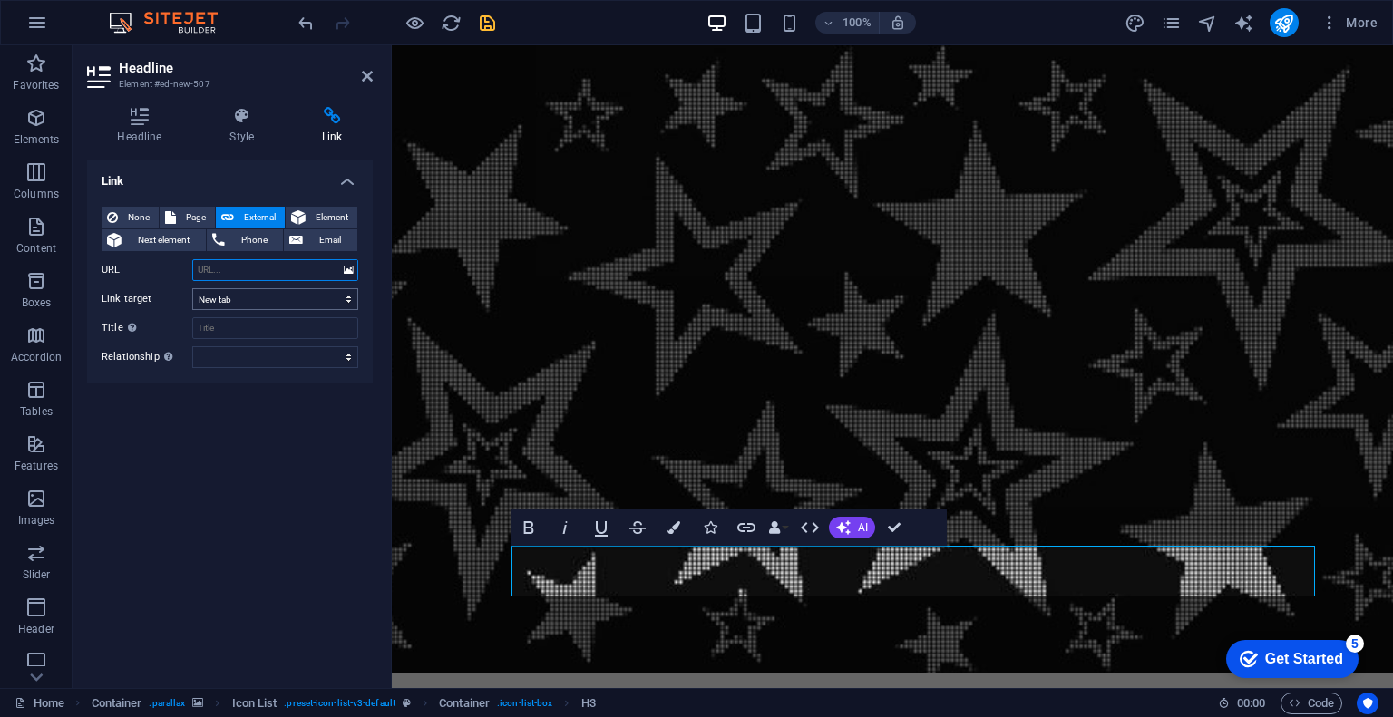
paste input "[URL][DOMAIN_NAME]"
type input "[URL][DOMAIN_NAME]"
click at [677, 525] on icon "button" at bounding box center [673, 527] width 13 height 13
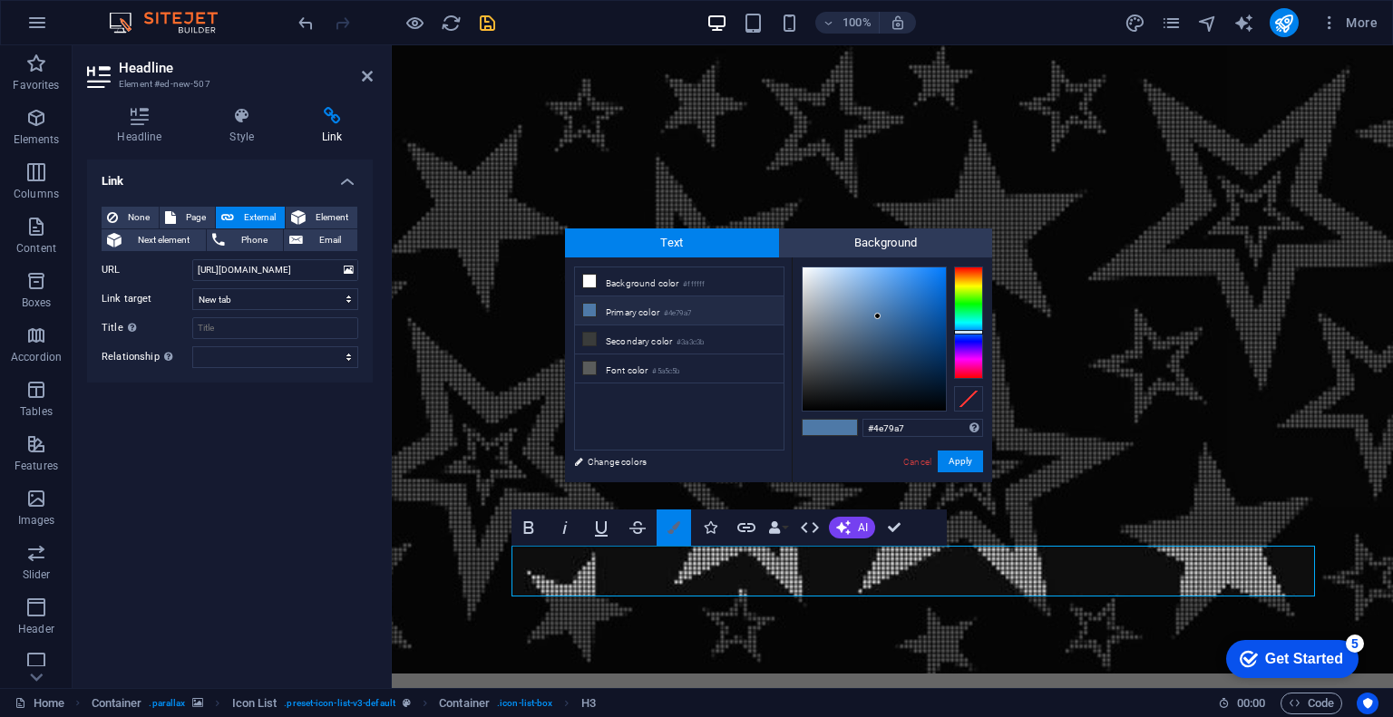
scroll to position [0, 0]
drag, startPoint x: 867, startPoint y: 385, endPoint x: 754, endPoint y: 437, distance: 123.7
click at [754, 437] on div "less Background color #ffffff Primary color #4e79a7 Secondary color #3a3c3b Fon…" at bounding box center [778, 369] width 427 height 225
click at [960, 458] on button "Apply" at bounding box center [959, 462] width 45 height 22
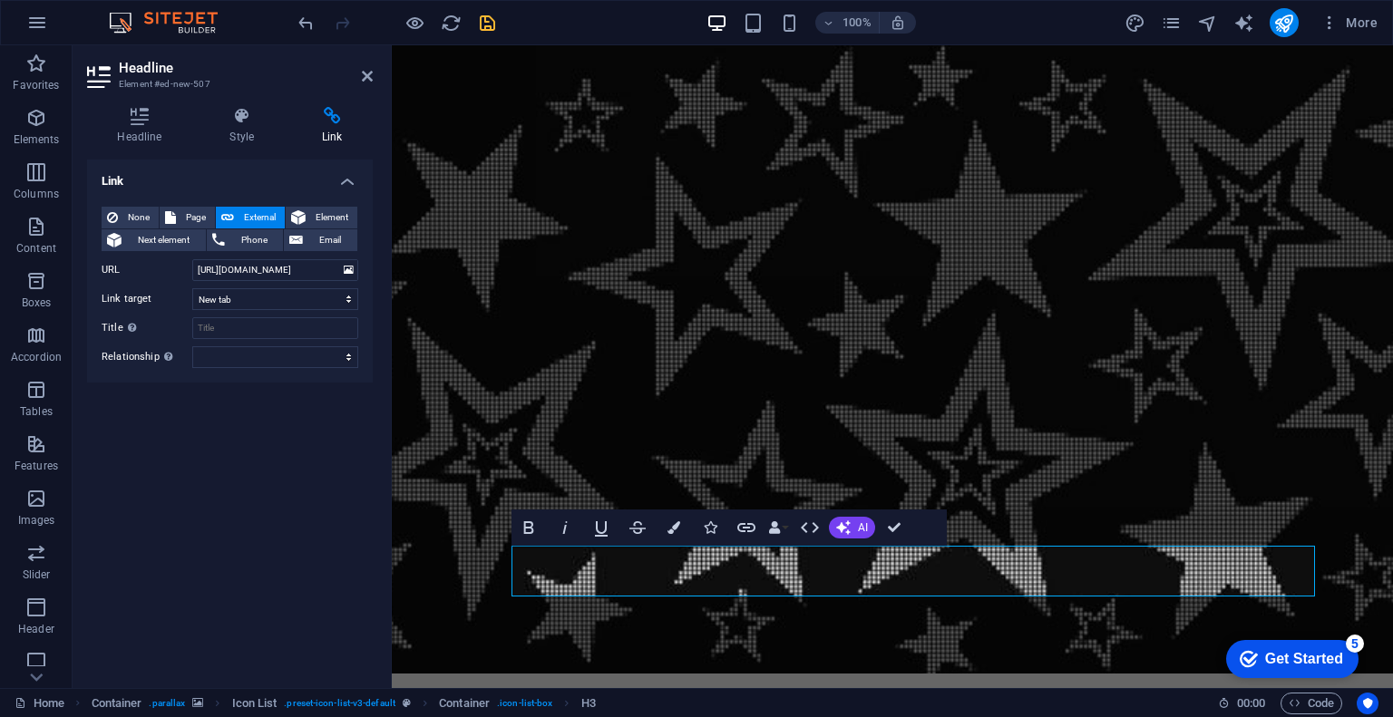
click at [581, 549] on div "H2 Container H3 Icon List Container Container H3 Container H3 Text Icon Image I…" at bounding box center [892, 366] width 1001 height 643
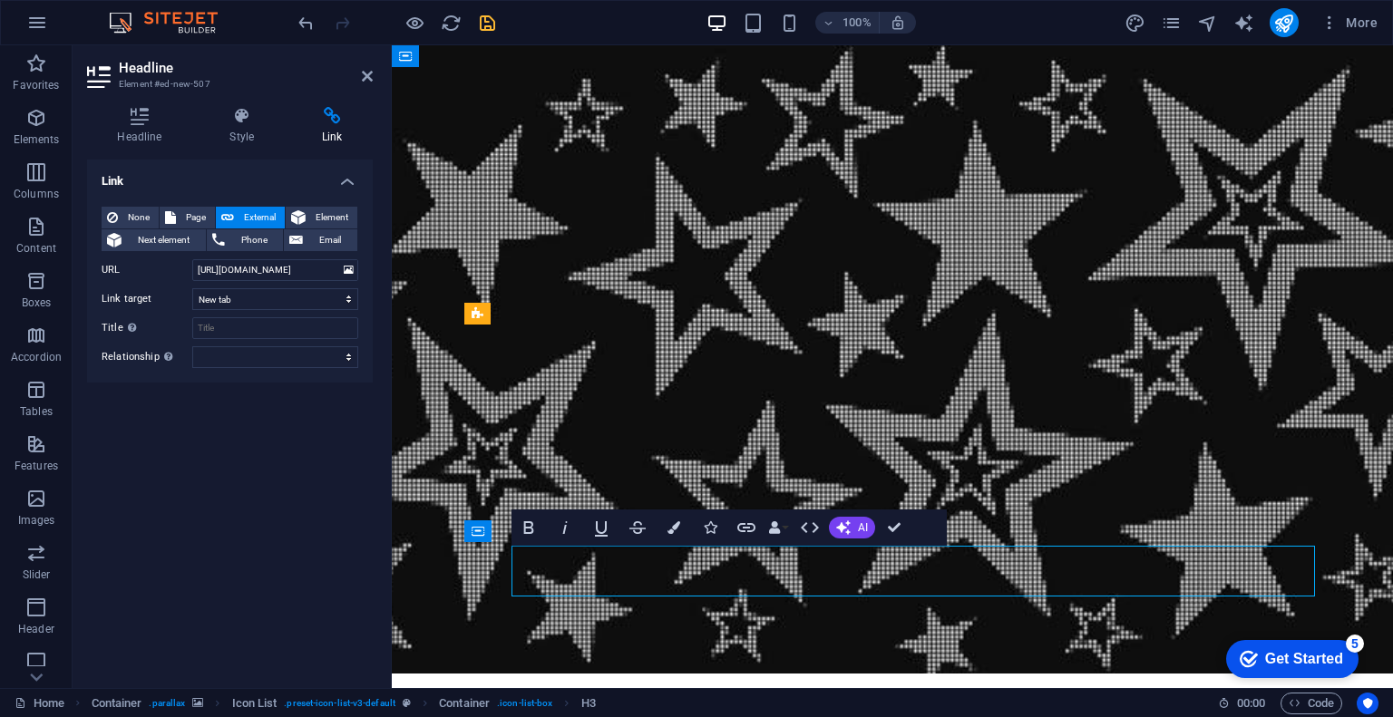
drag, startPoint x: 589, startPoint y: 574, endPoint x: 523, endPoint y: 576, distance: 66.2
click at [222, 131] on h4 "Style" at bounding box center [245, 126] width 92 height 38
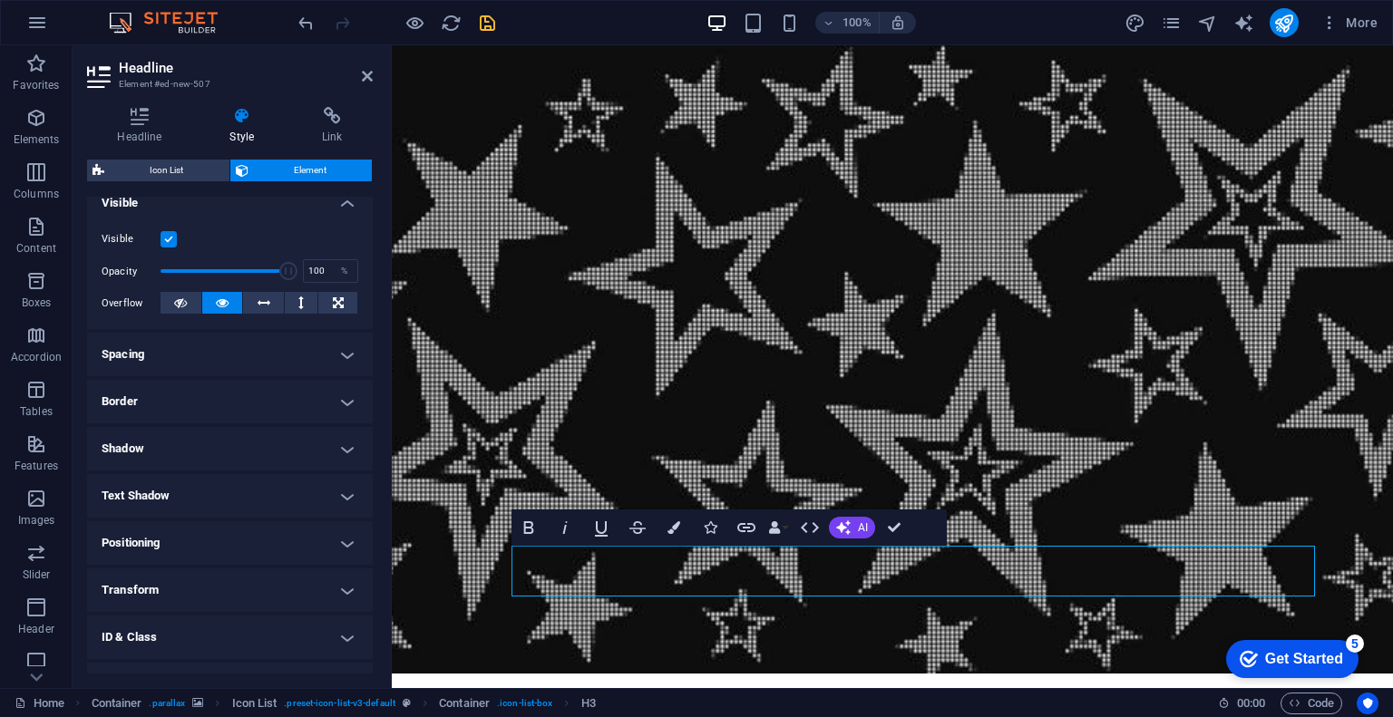
scroll to position [289, 0]
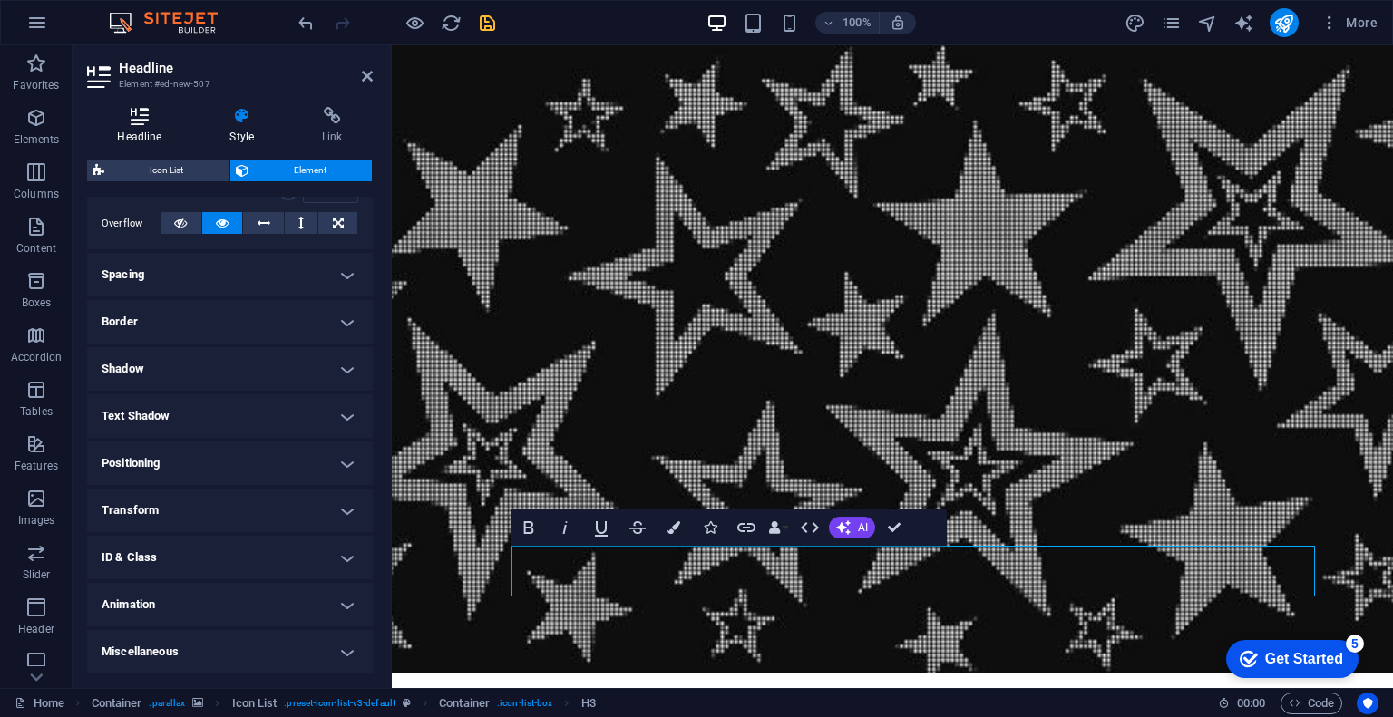
click at [150, 123] on icon at bounding box center [139, 116] width 105 height 18
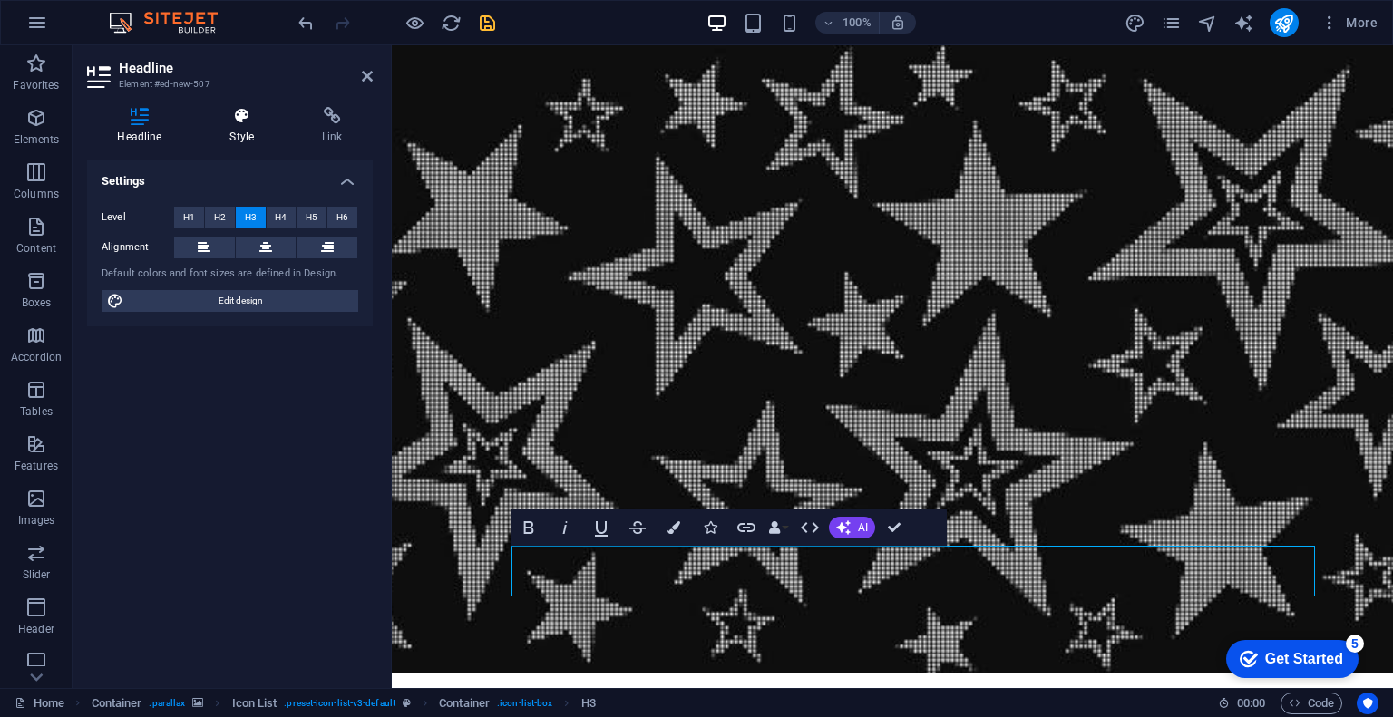
click at [244, 129] on h4 "Style" at bounding box center [245, 126] width 92 height 38
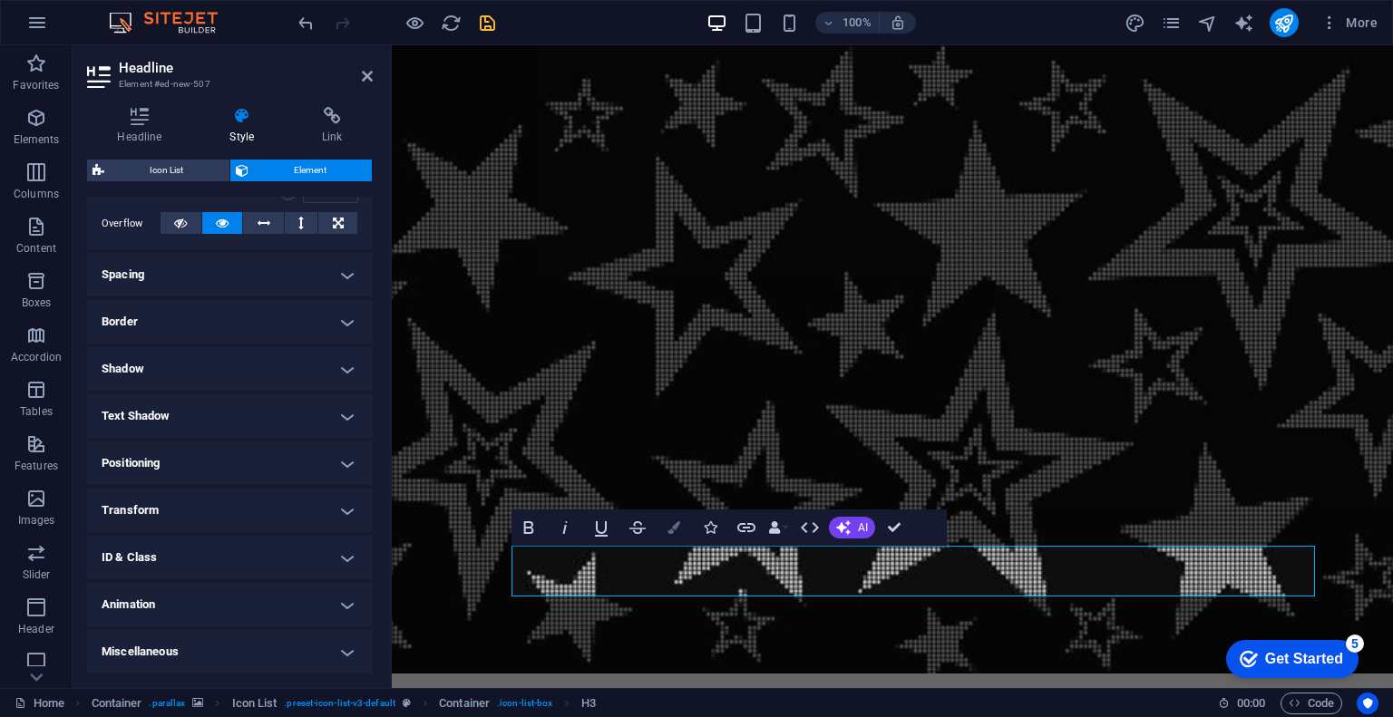
click at [668, 531] on icon "button" at bounding box center [673, 527] width 13 height 13
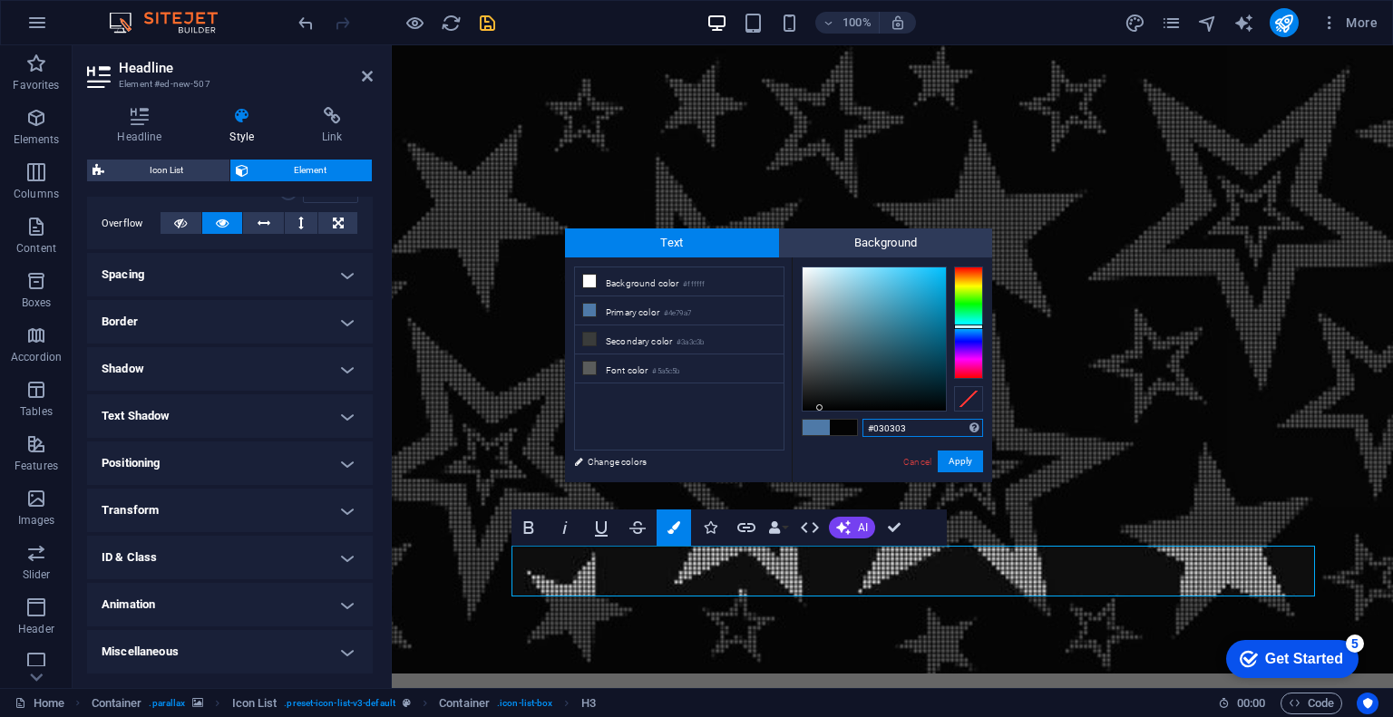
type input "#000000"
drag, startPoint x: 830, startPoint y: 404, endPoint x: 778, endPoint y: 422, distance: 55.3
click at [778, 422] on div "less Background color #ffffff Primary color #4e79a7 Secondary color #3a3c3b Fon…" at bounding box center [778, 369] width 427 height 225
click at [956, 458] on button "Apply" at bounding box center [959, 462] width 45 height 22
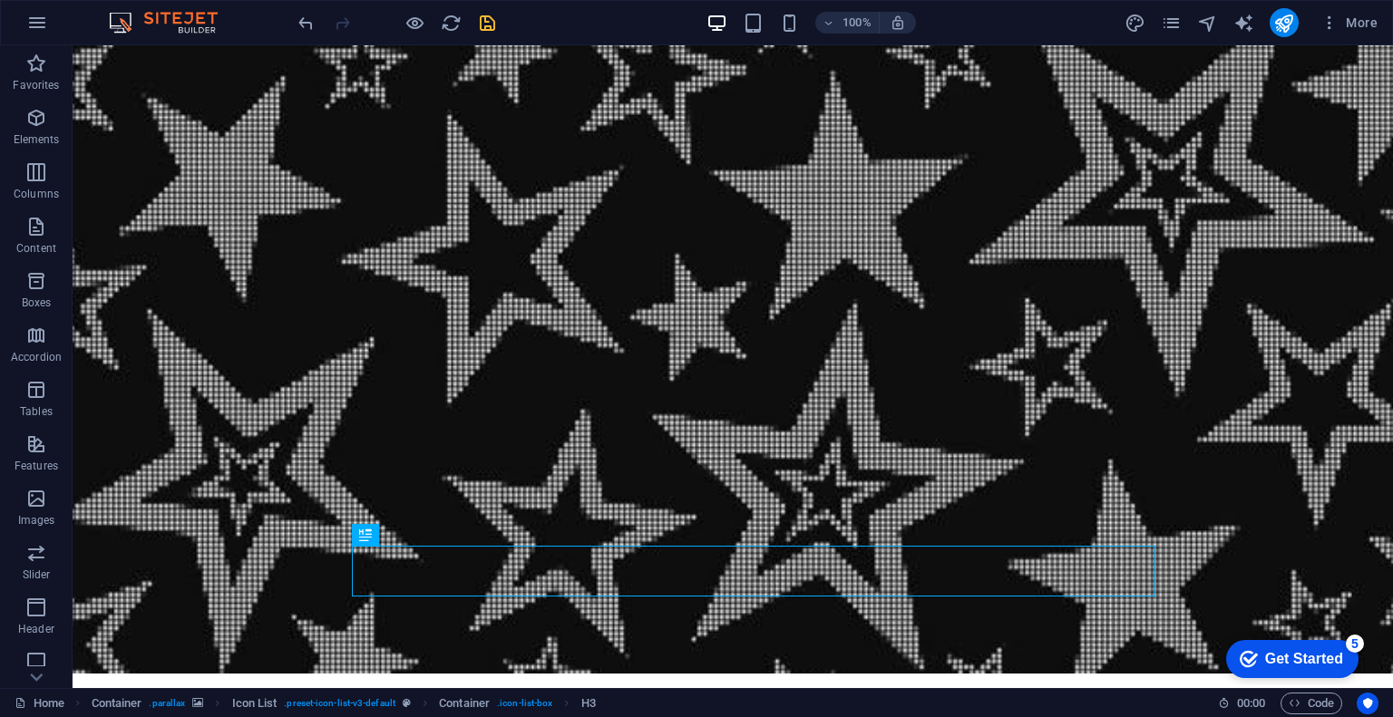
click at [482, 21] on icon "save" at bounding box center [487, 23] width 21 height 21
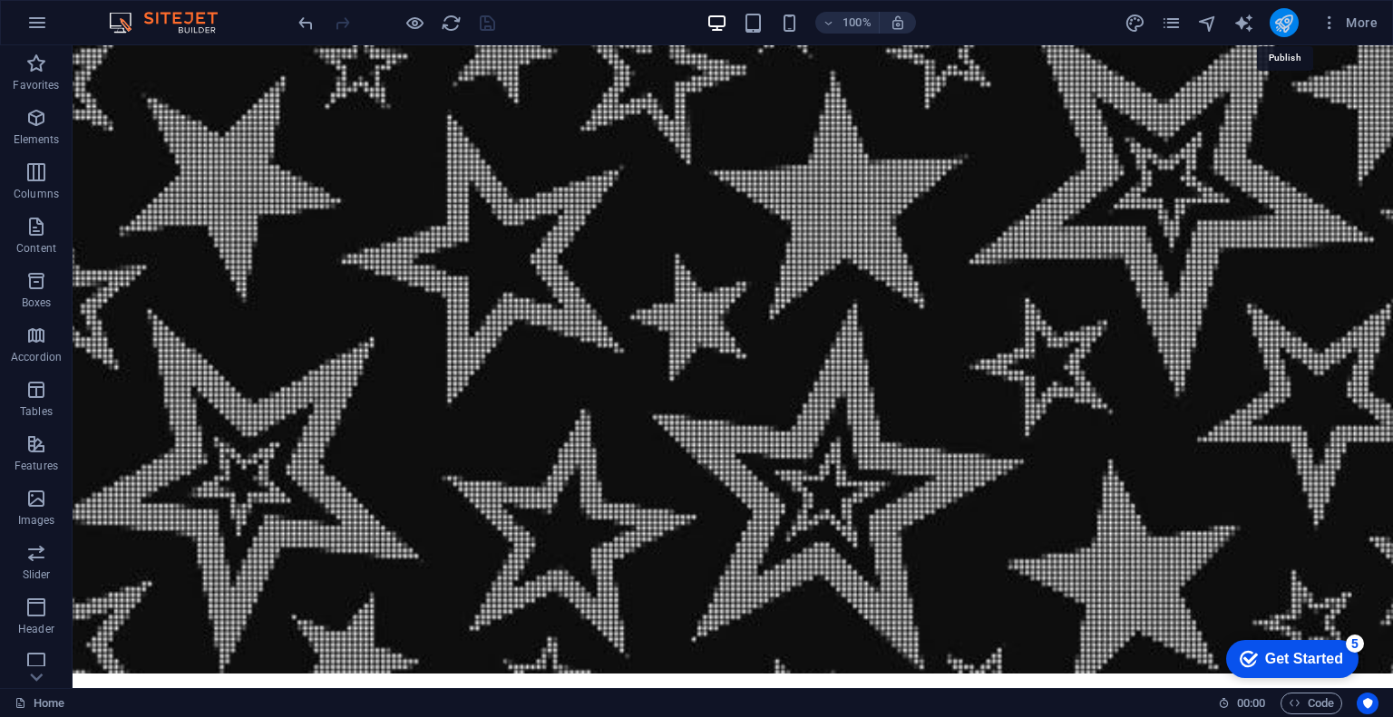
click at [1290, 26] on icon "publish" at bounding box center [1283, 23] width 21 height 21
